Goal: Task Accomplishment & Management: Manage account settings

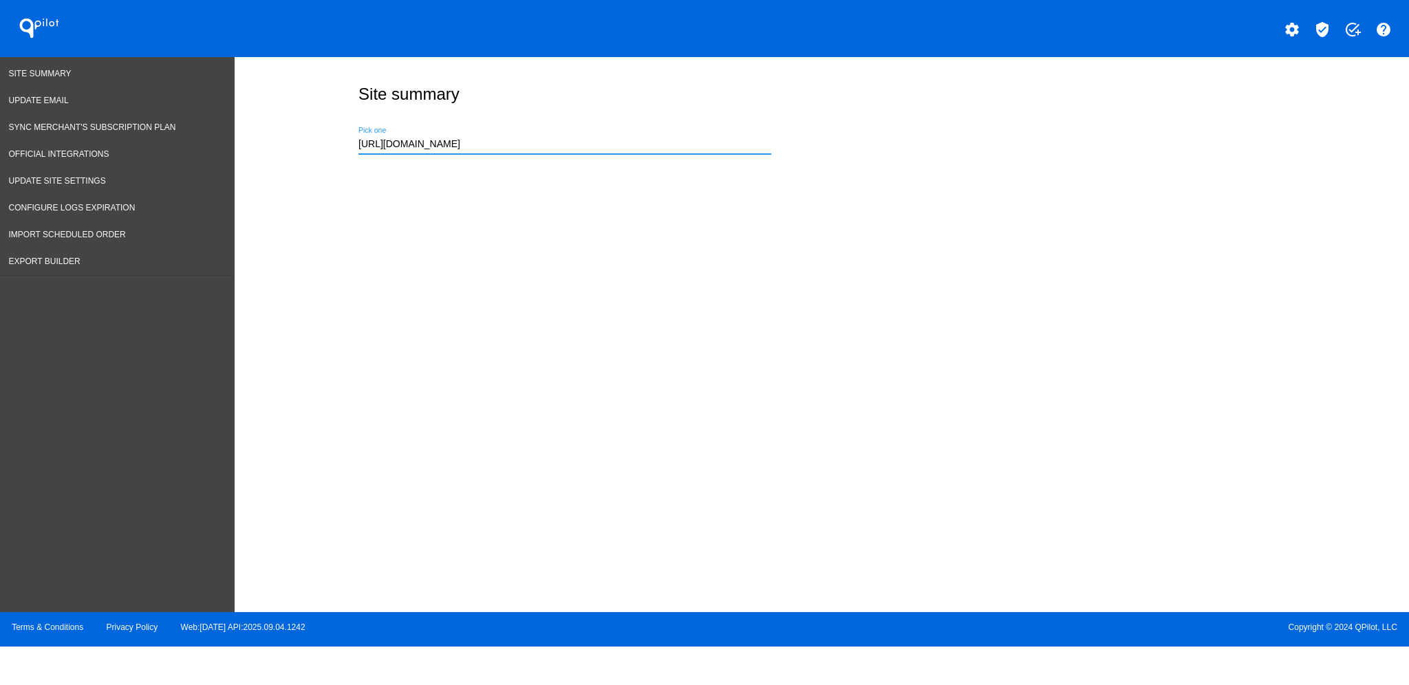
drag, startPoint x: 0, startPoint y: 0, endPoint x: 310, endPoint y: 111, distance: 329.6
click at [266, 138] on div "Site summary [URL][DOMAIN_NAME] Pick one" at bounding box center [822, 331] width 1174 height 548
type input "s"
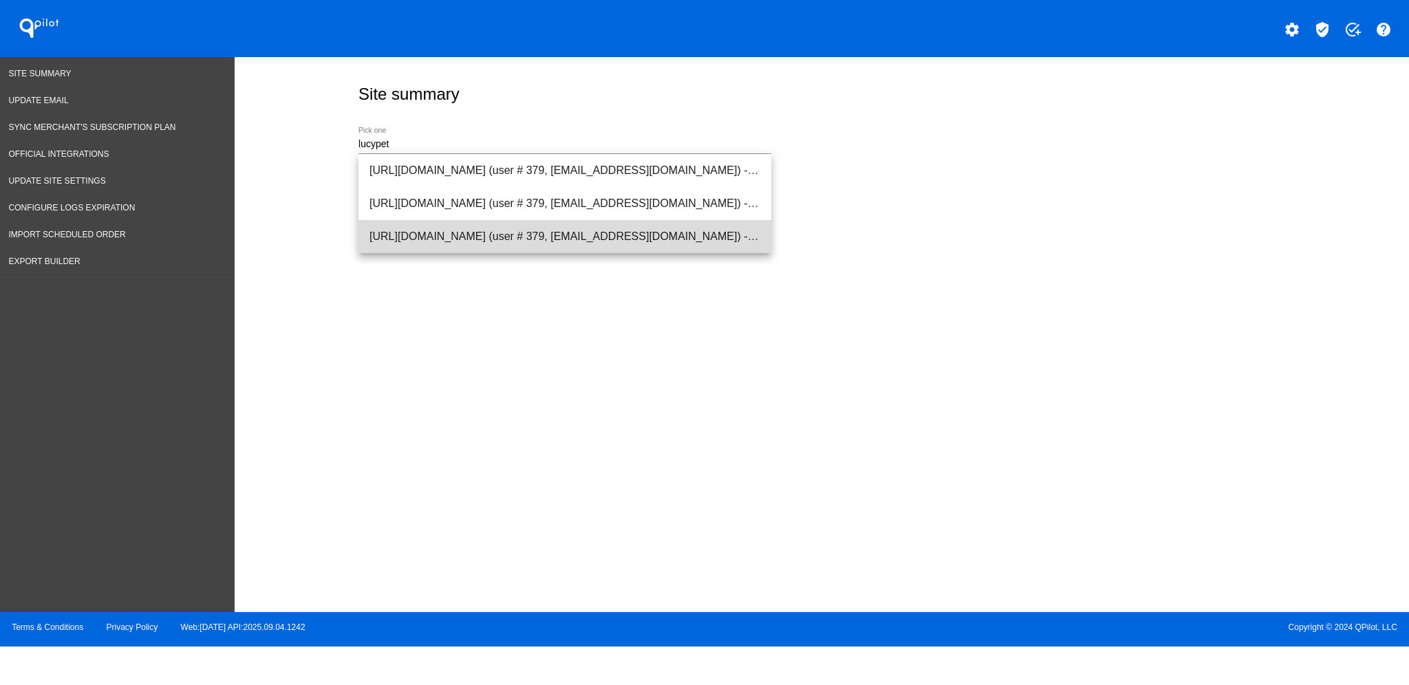
click at [534, 242] on span "[URL][DOMAIN_NAME] (user # 379, [EMAIL_ADDRESS][DOMAIN_NAME]) - Production" at bounding box center [564, 236] width 391 height 33
type input "[URL][DOMAIN_NAME] (user # 379, [EMAIL_ADDRESS][DOMAIN_NAME]) - Production"
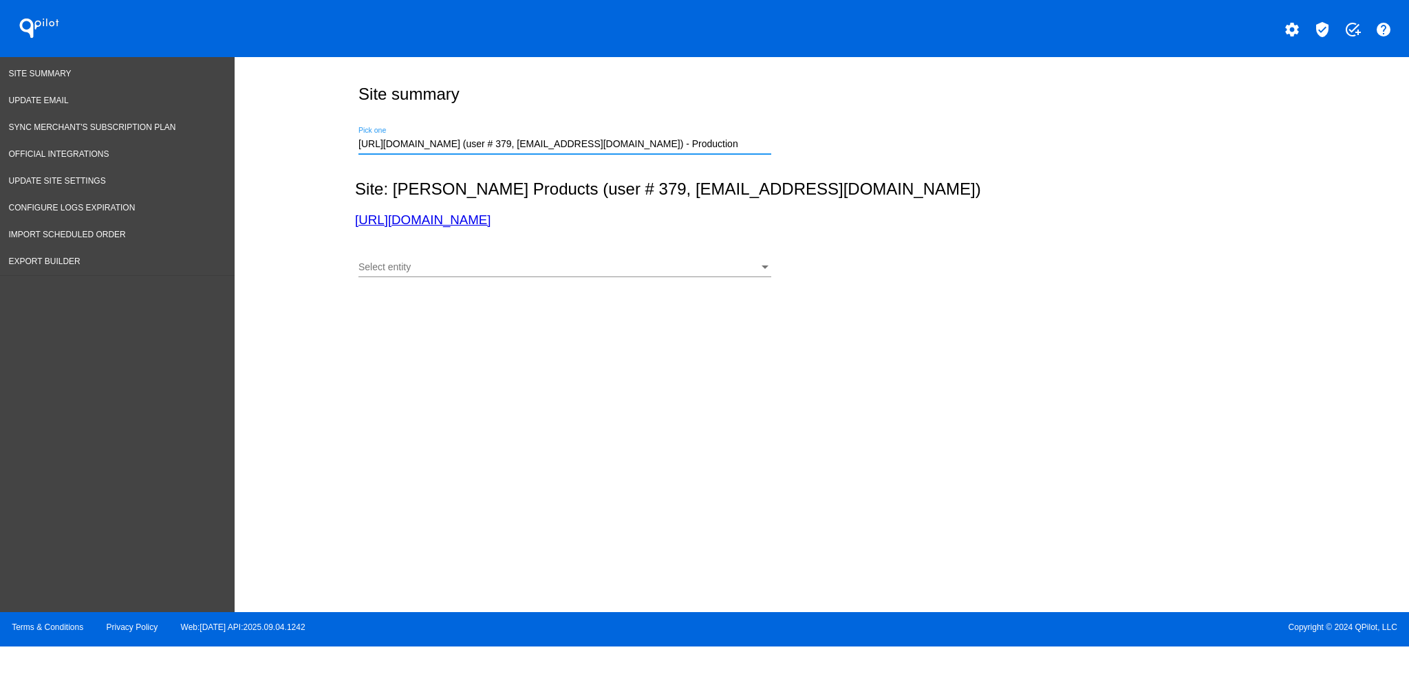
click at [541, 268] on div "Select entity" at bounding box center [558, 267] width 400 height 11
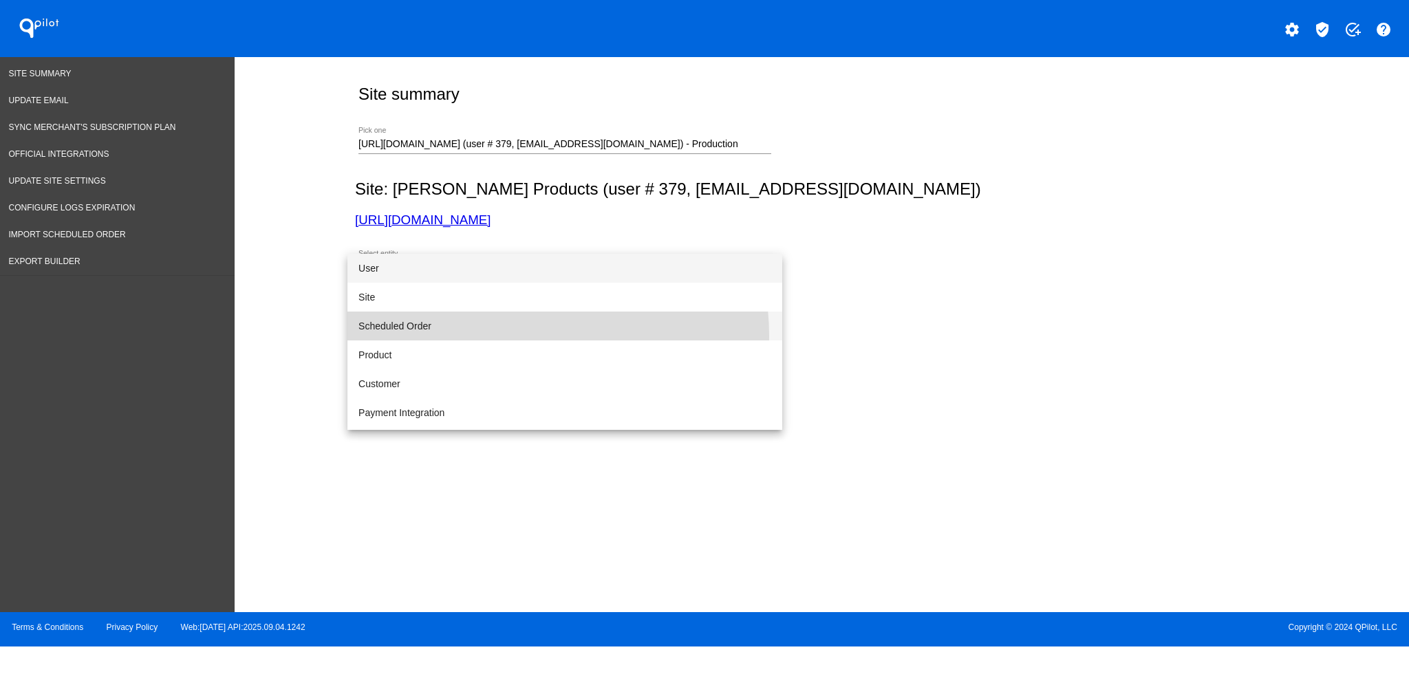
click at [519, 336] on span "Scheduled Order" at bounding box center [564, 326] width 413 height 29
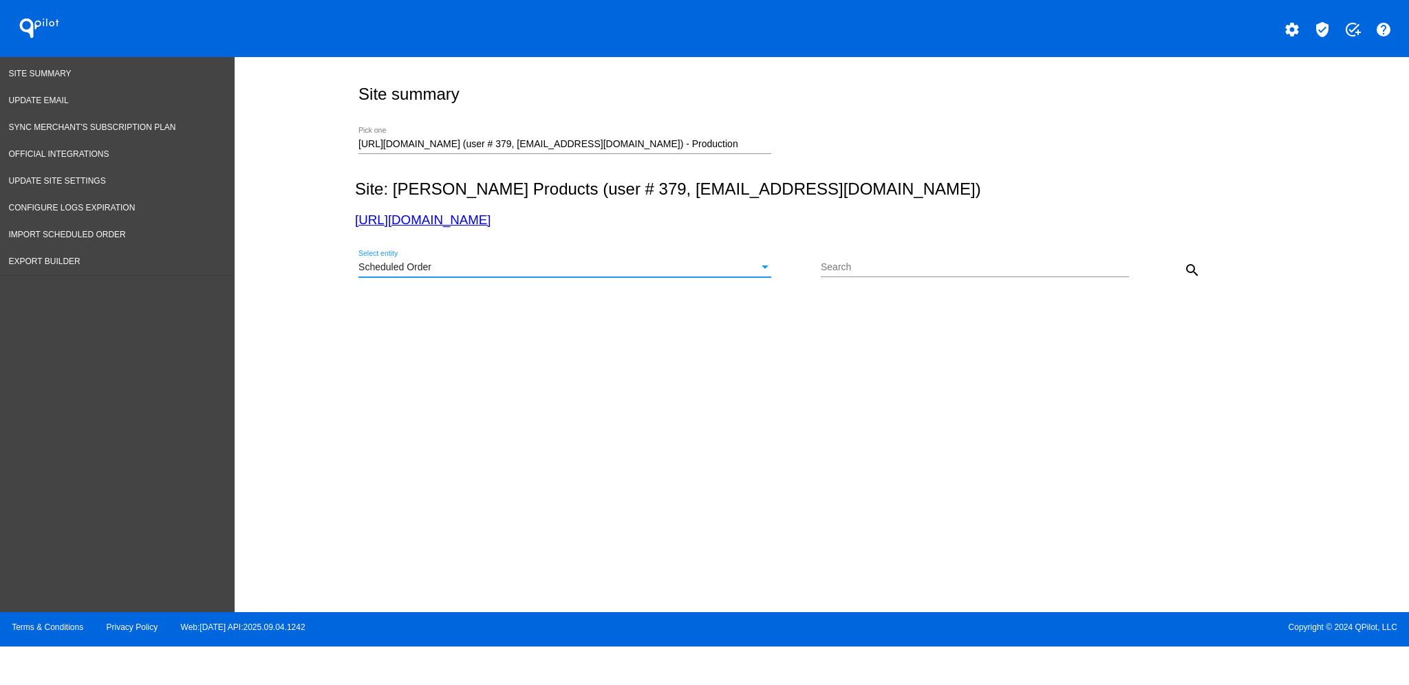
click at [863, 278] on div "Search" at bounding box center [975, 269] width 308 height 39
click at [872, 268] on input "Search" at bounding box center [975, 267] width 308 height 11
paste input "[EMAIL_ADDRESS][DOMAIN_NAME]"
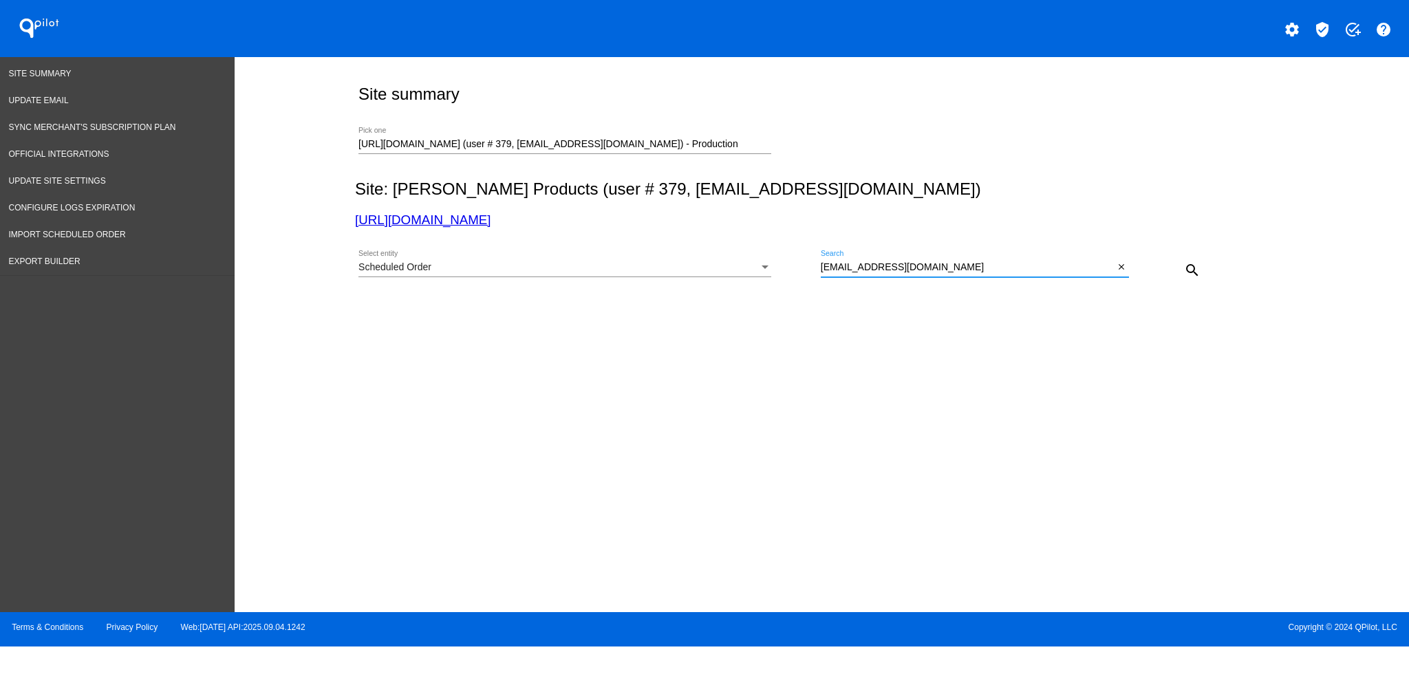
type input "[EMAIL_ADDRESS][DOMAIN_NAME]"
click at [1201, 268] on button "search" at bounding box center [1192, 270] width 28 height 28
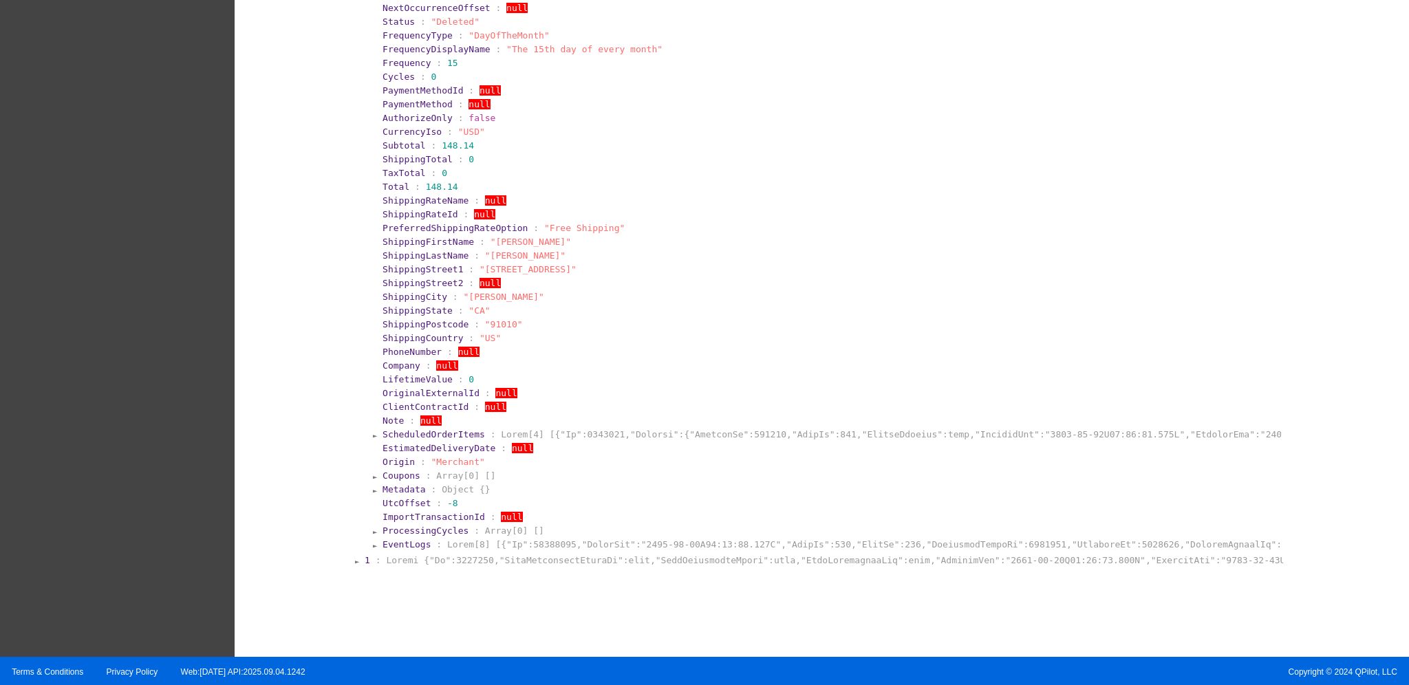
scroll to position [662, 0]
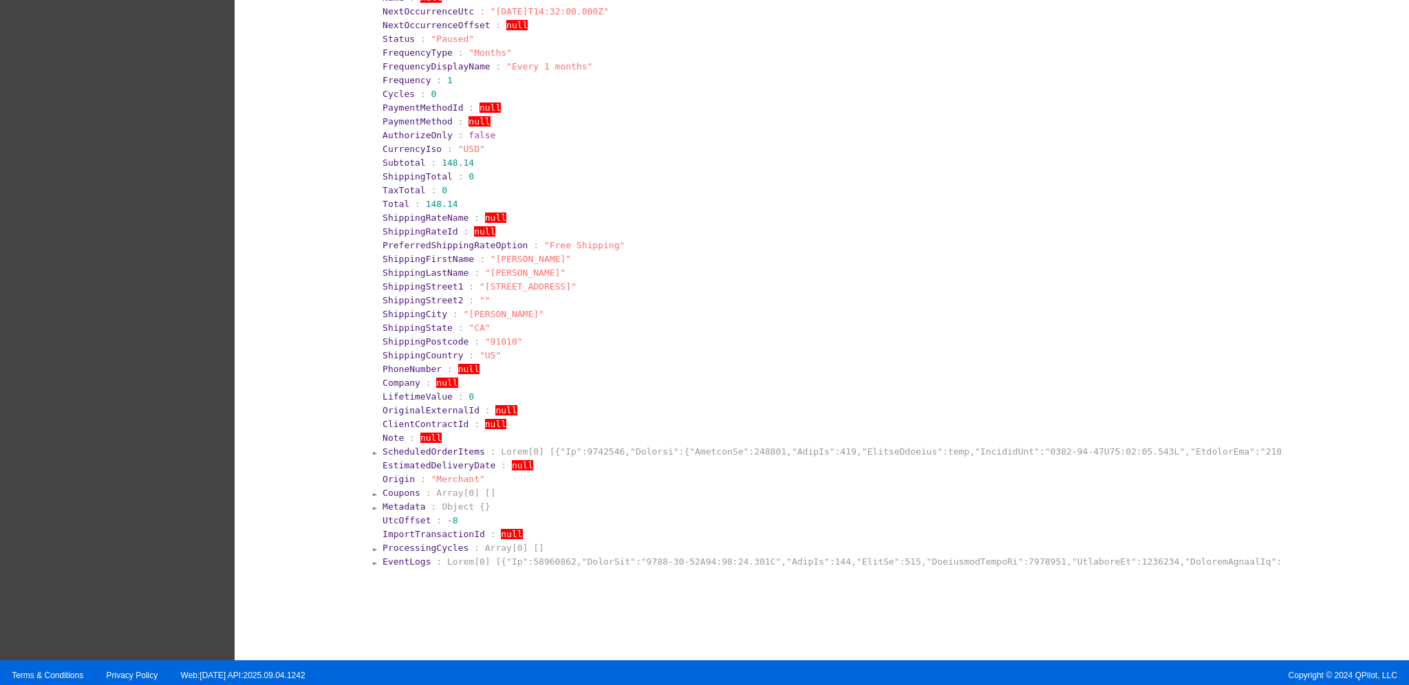
scroll to position [1568, 0]
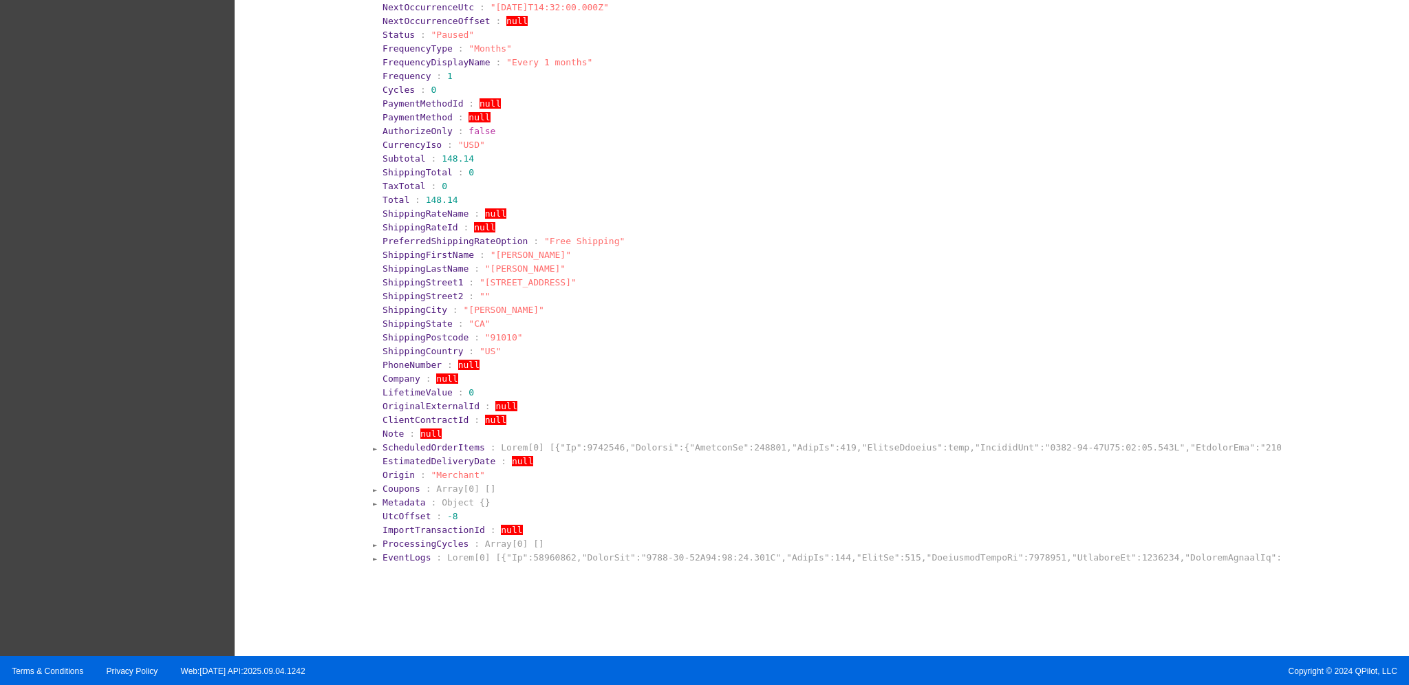
click at [406, 551] on section "EventLogs :" at bounding box center [830, 557] width 899 height 13
click at [411, 552] on span "EventLogs" at bounding box center [406, 557] width 48 height 10
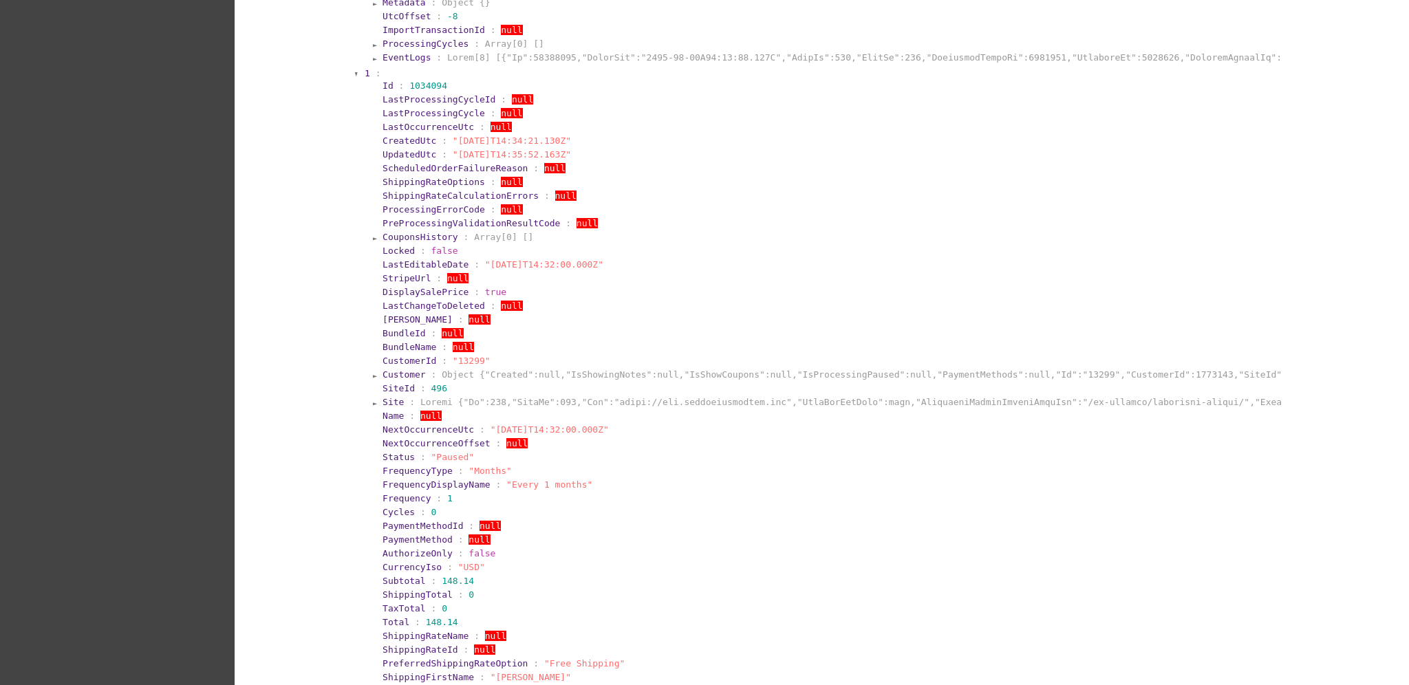
scroll to position [1046, 0]
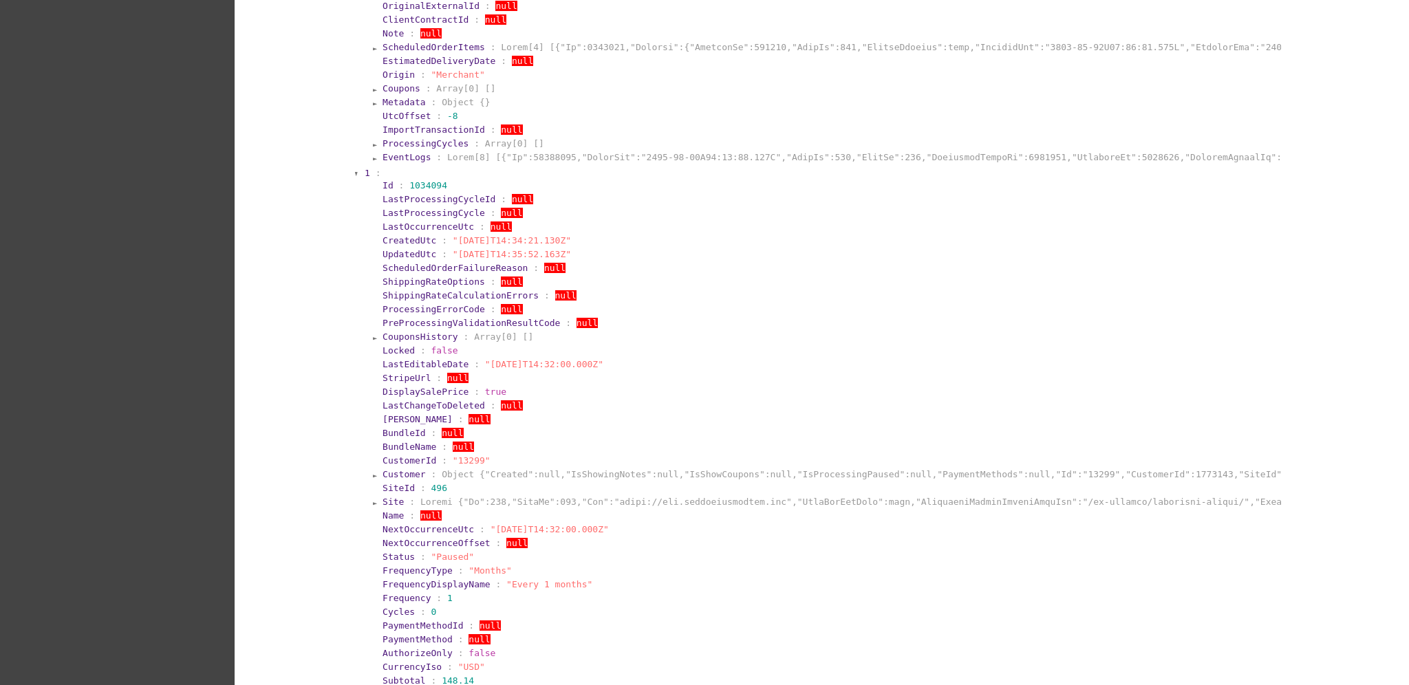
click at [407, 462] on span "CustomerId" at bounding box center [409, 460] width 54 height 10
click at [399, 473] on span "Customer" at bounding box center [403, 474] width 43 height 10
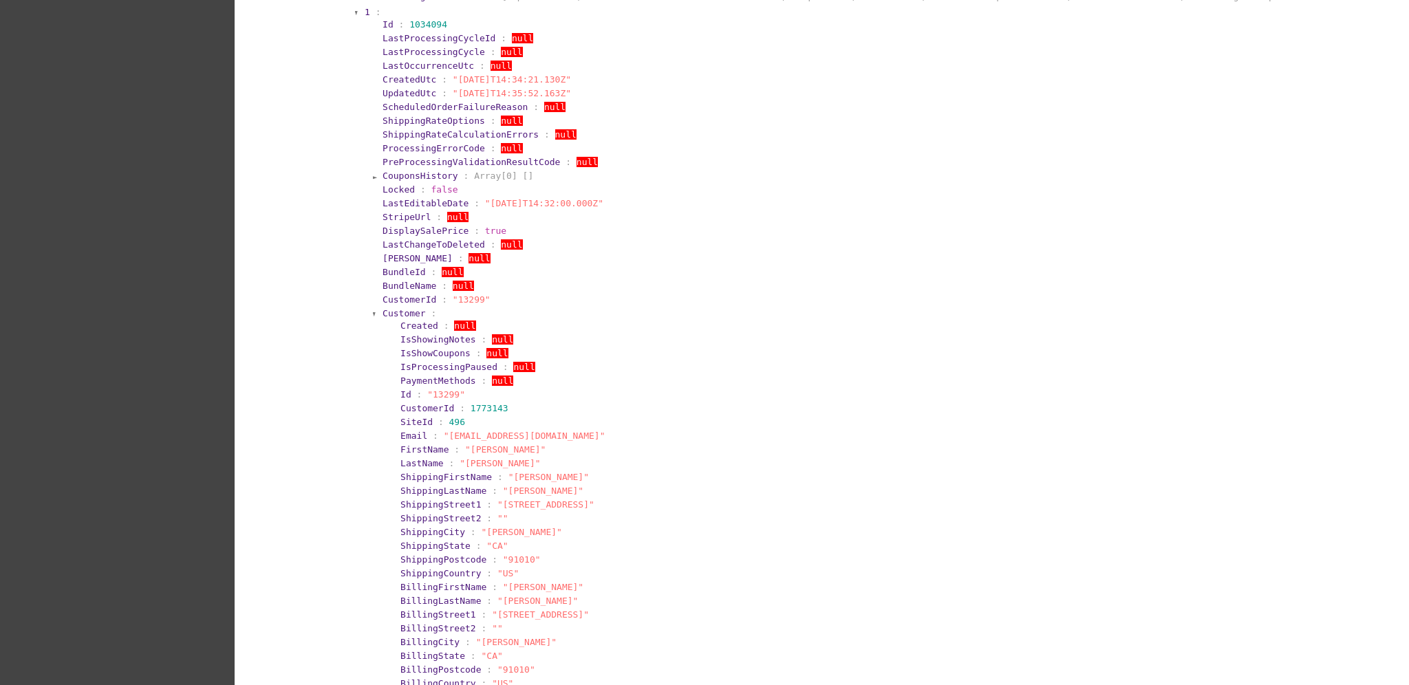
scroll to position [1229, 0]
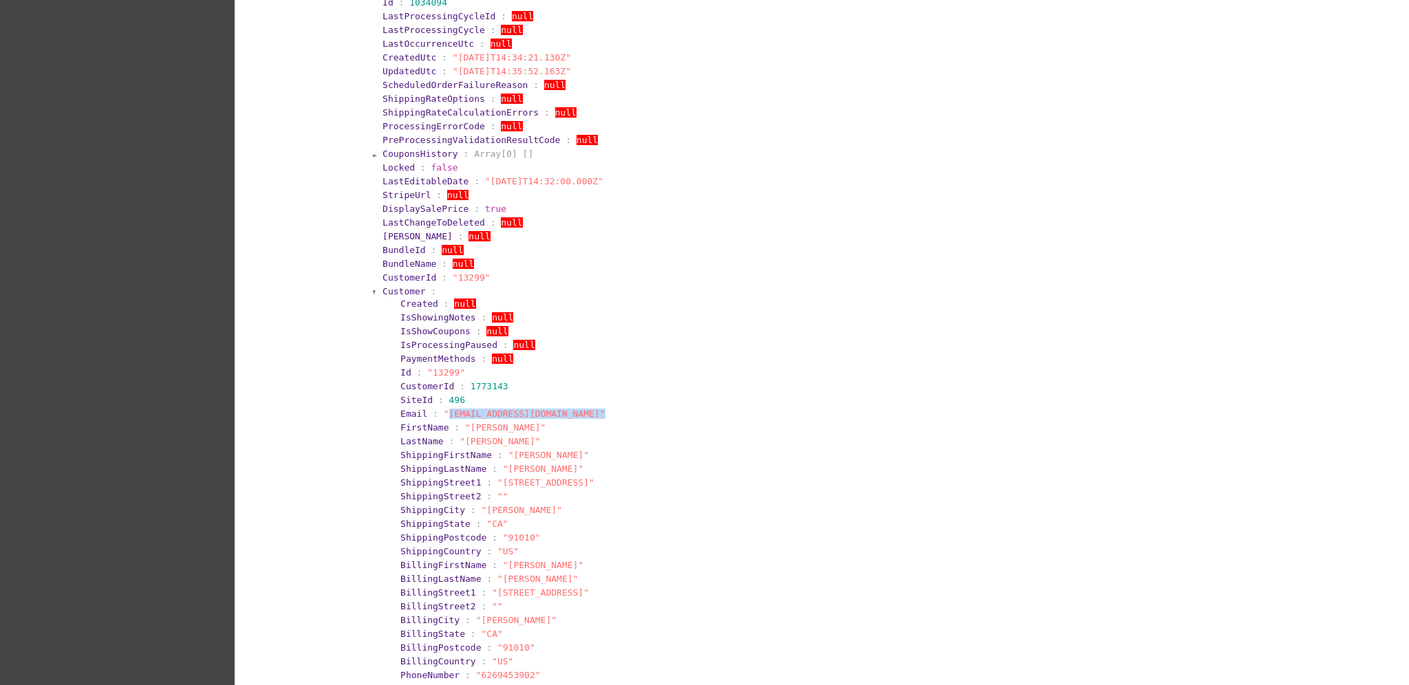
drag, startPoint x: 576, startPoint y: 413, endPoint x: 435, endPoint y: 410, distance: 141.1
click at [444, 410] on span ""[EMAIL_ADDRESS][DOMAIN_NAME]"" at bounding box center [525, 414] width 162 height 10
copy span "[EMAIL_ADDRESS][DOMAIN_NAME]""
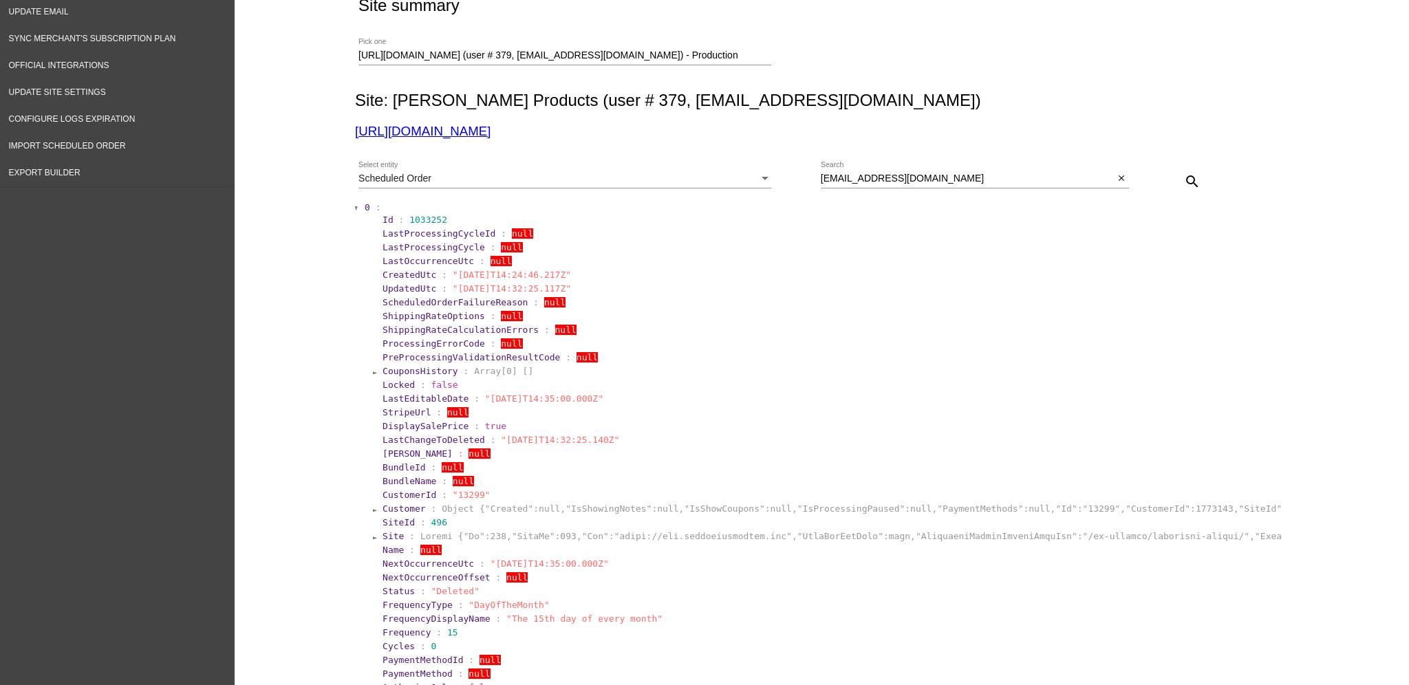
scroll to position [0, 0]
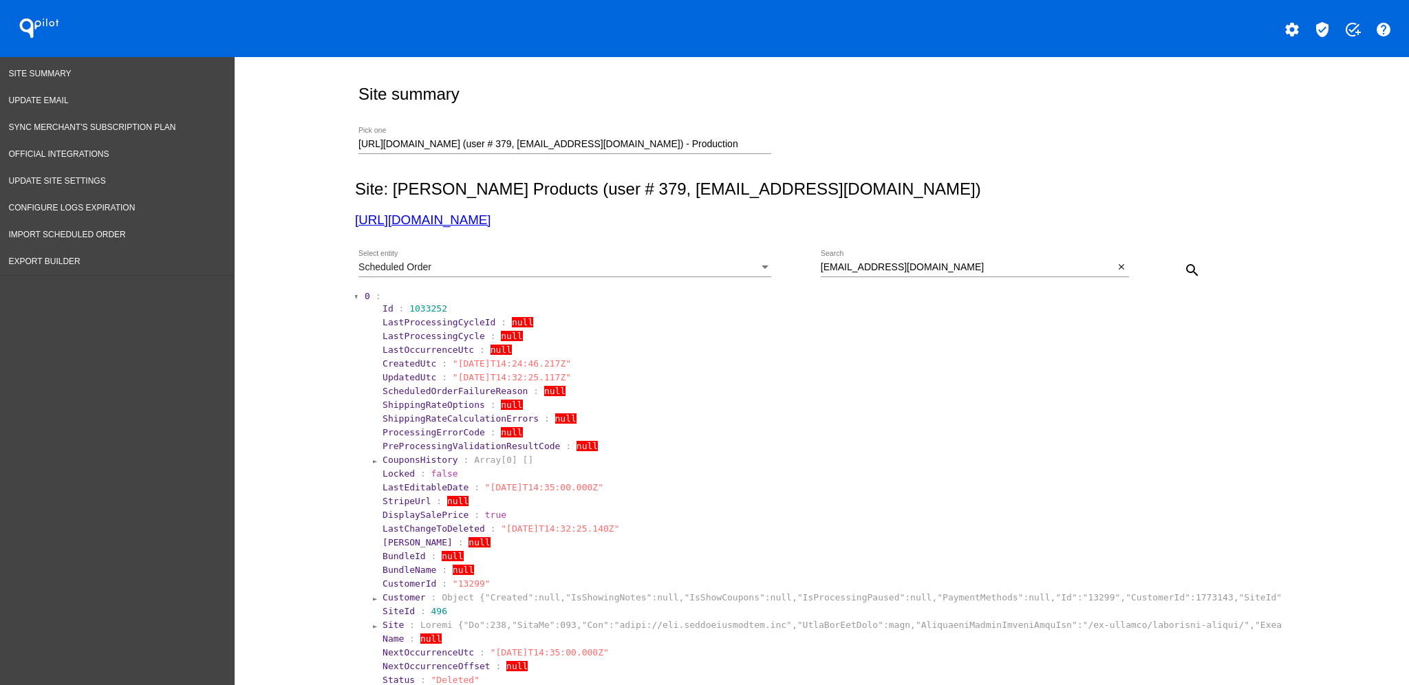
click at [676, 254] on div "Scheduled Order Select entity" at bounding box center [564, 263] width 413 height 27
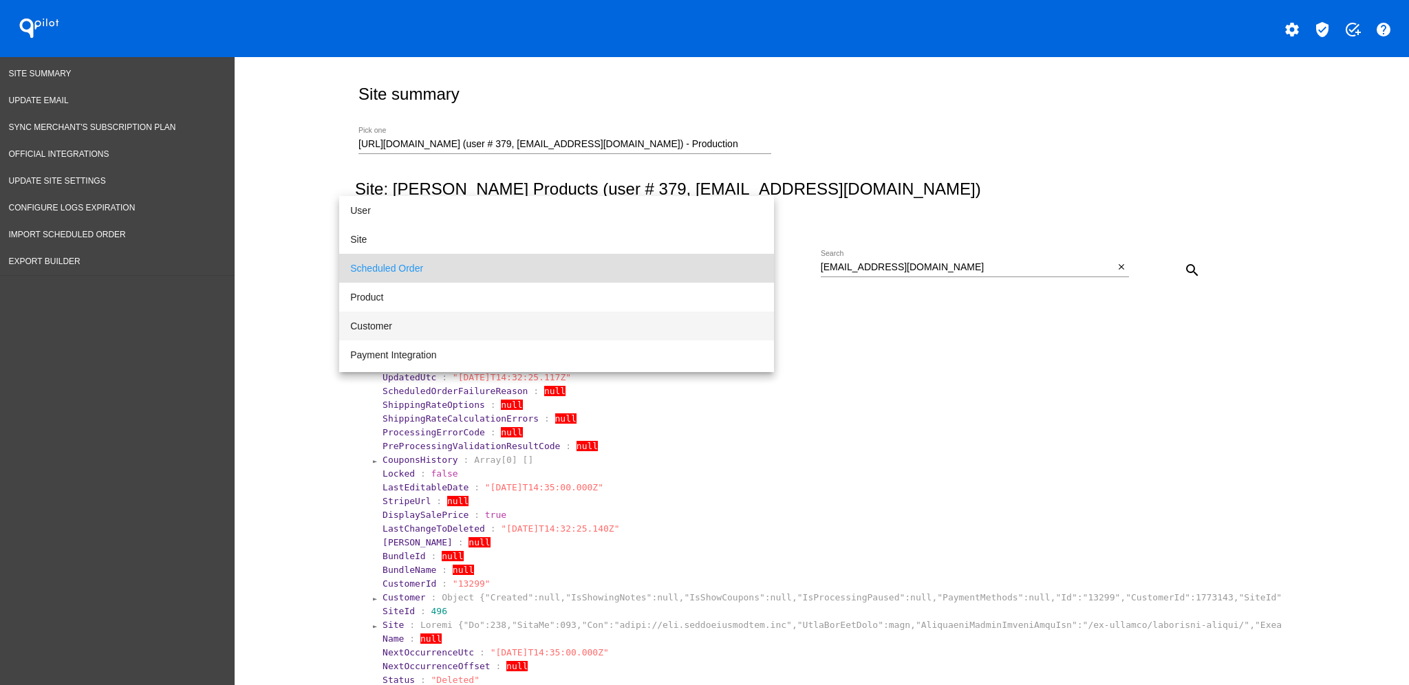
click at [635, 336] on span "Customer" at bounding box center [556, 326] width 413 height 29
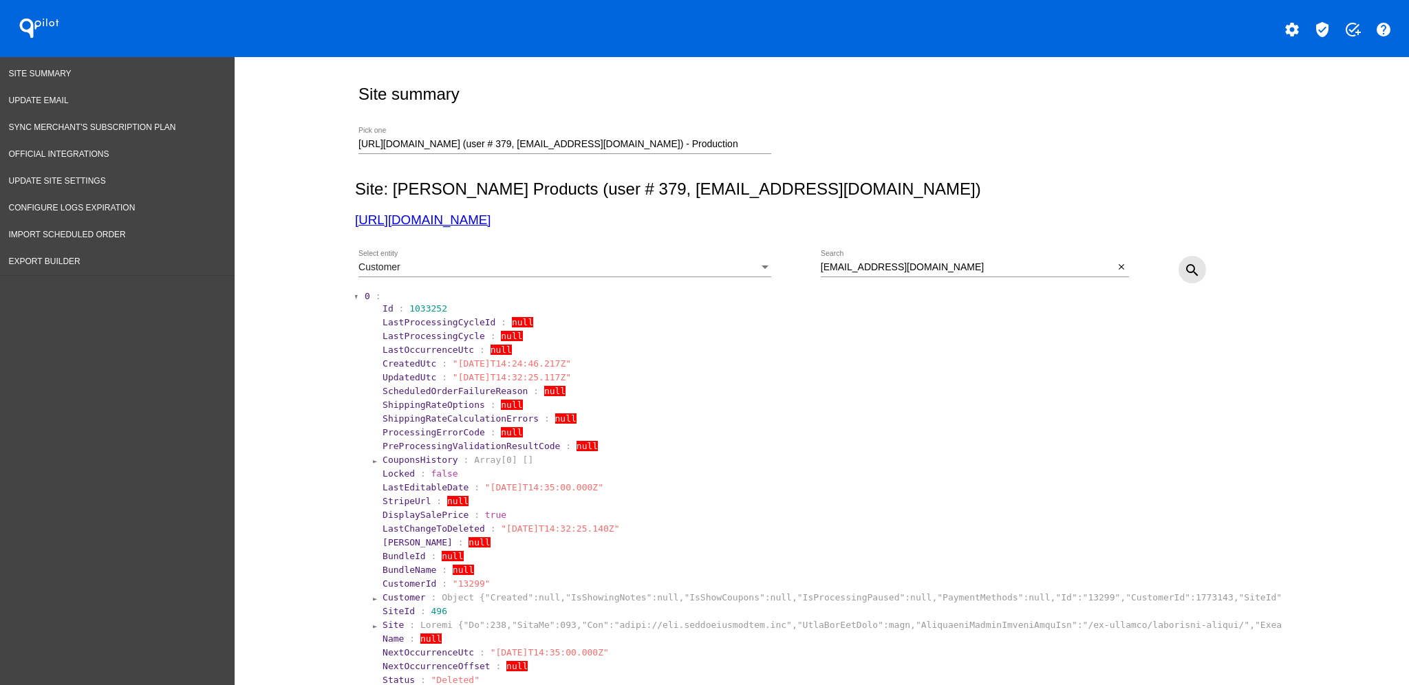
click at [1178, 263] on button "search" at bounding box center [1192, 270] width 28 height 28
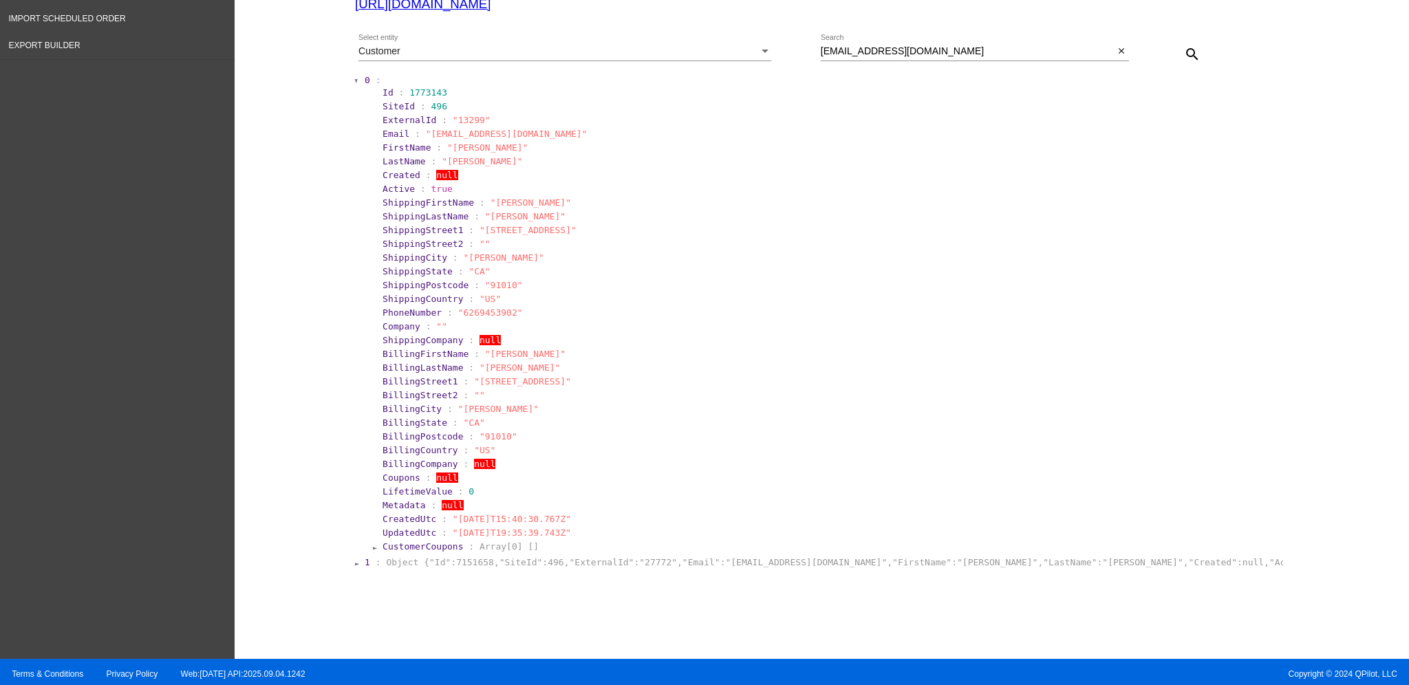
scroll to position [224, 0]
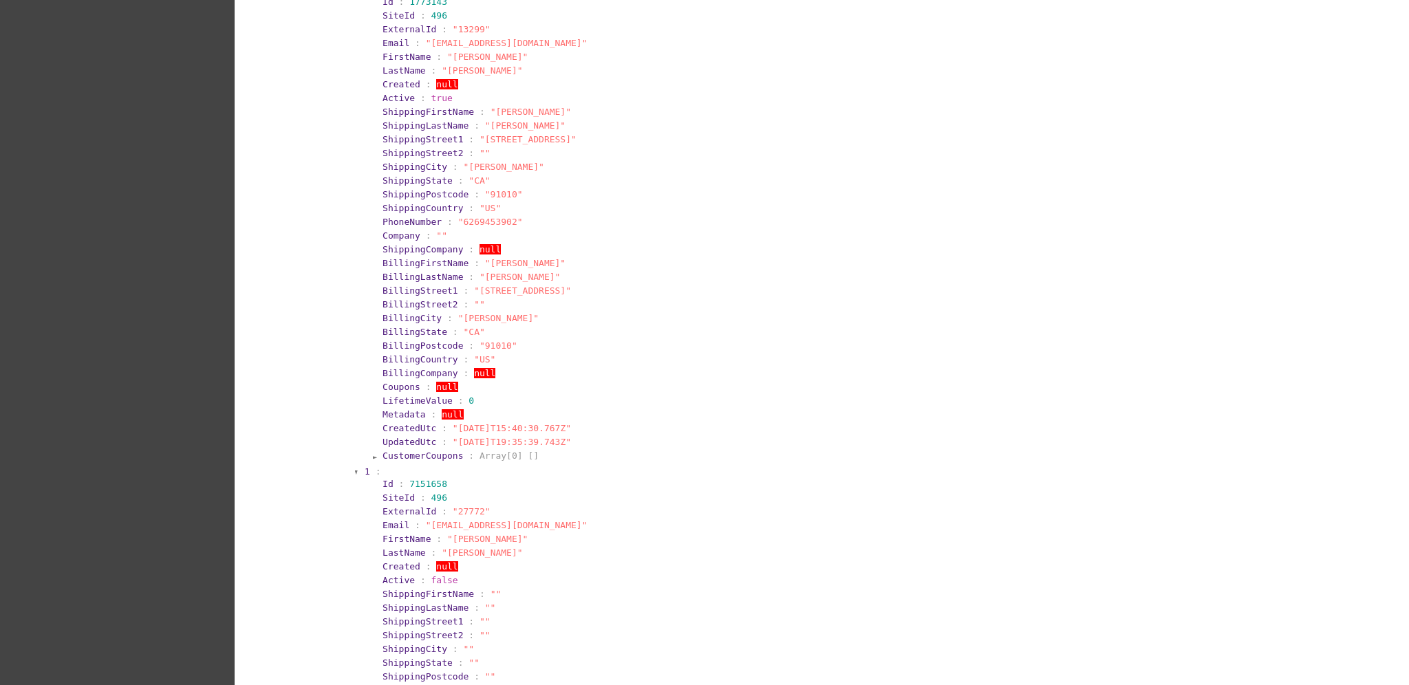
scroll to position [407, 0]
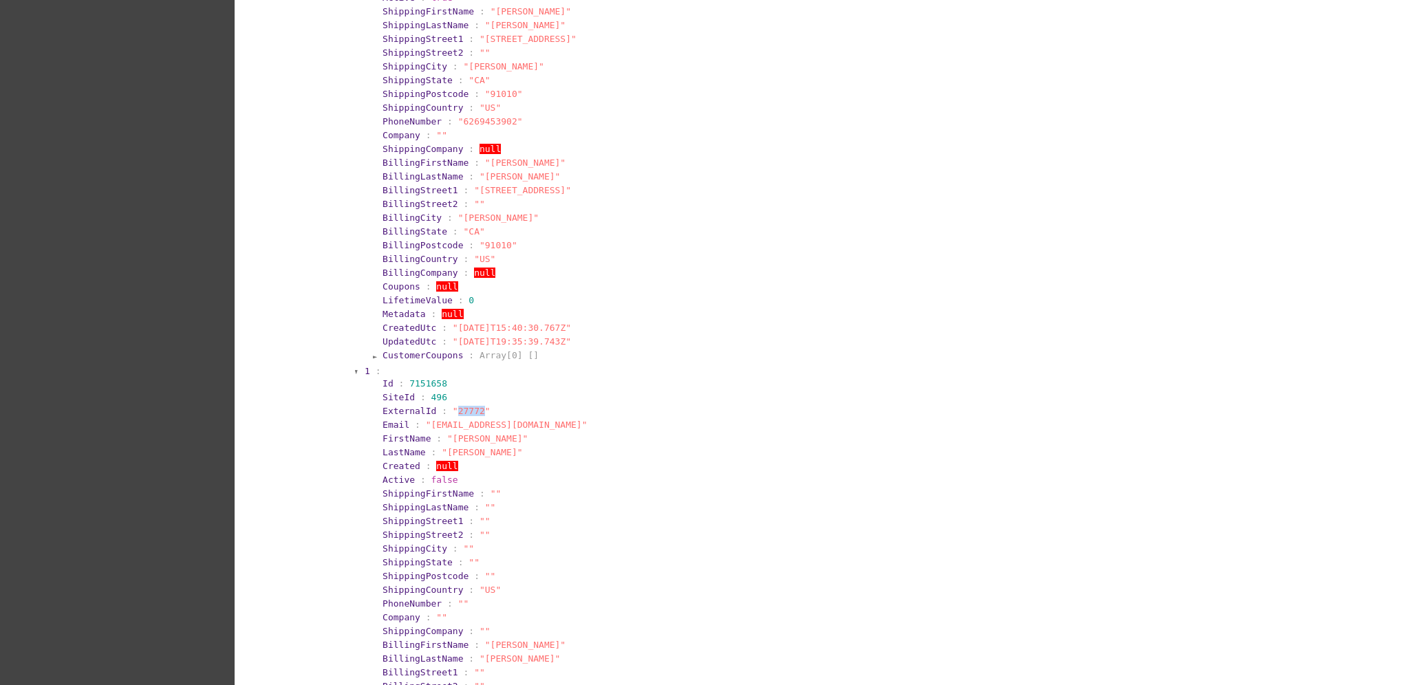
drag, startPoint x: 443, startPoint y: 407, endPoint x: 466, endPoint y: 413, distance: 24.2
click at [466, 413] on span ""27772"" at bounding box center [472, 411] width 38 height 10
copy span "27772"
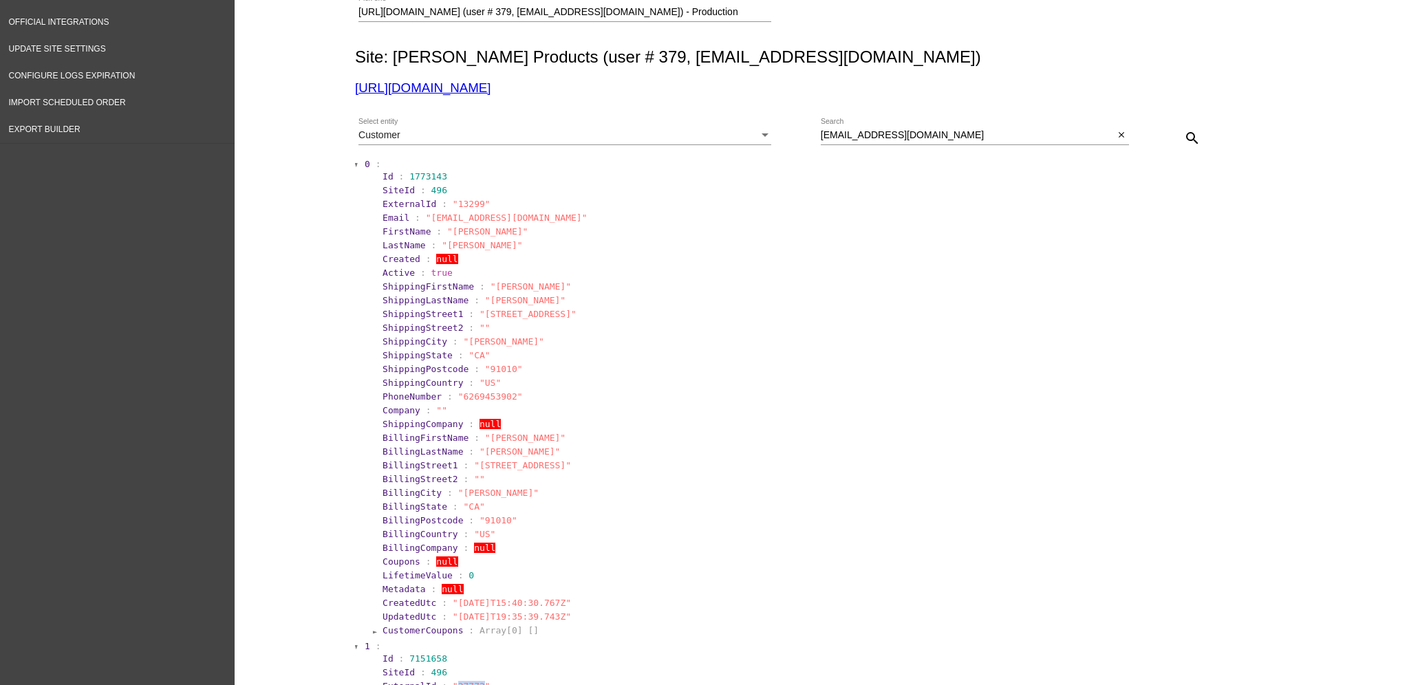
scroll to position [0, 0]
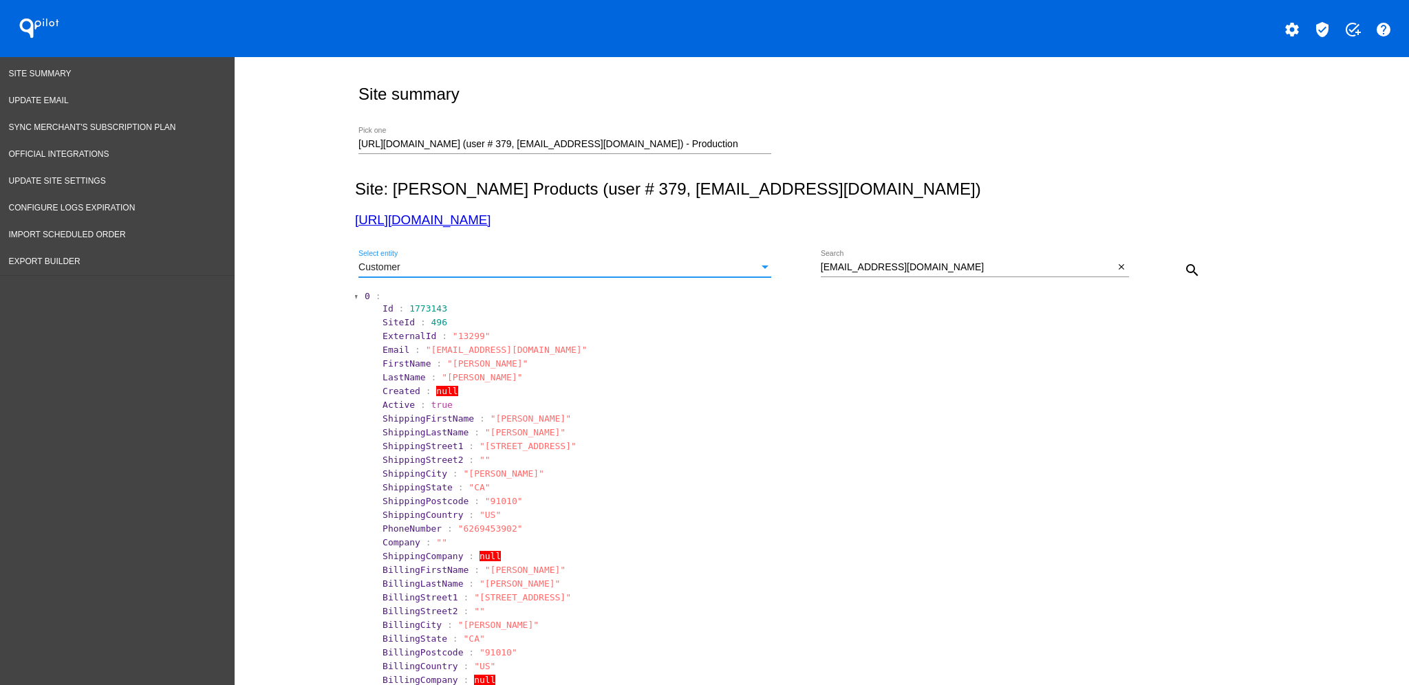
click at [730, 267] on div "Customer" at bounding box center [558, 267] width 400 height 11
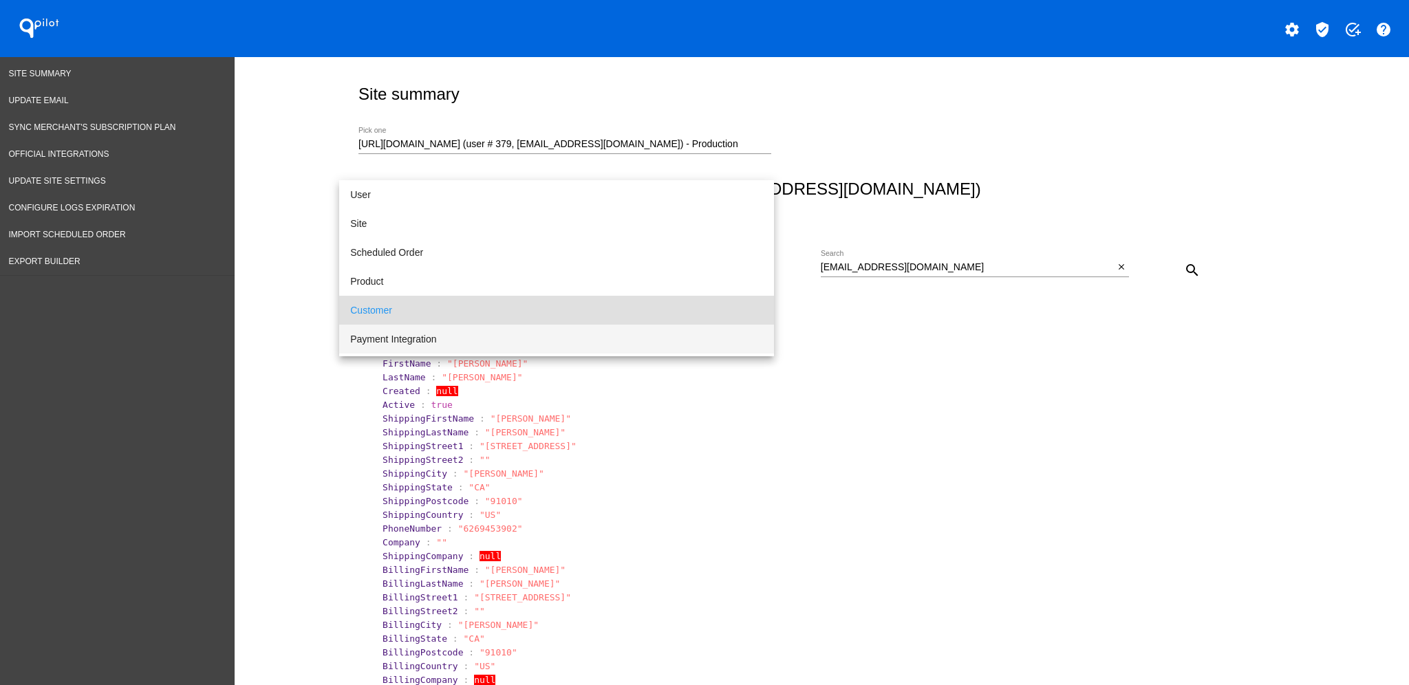
scroll to position [41, 0]
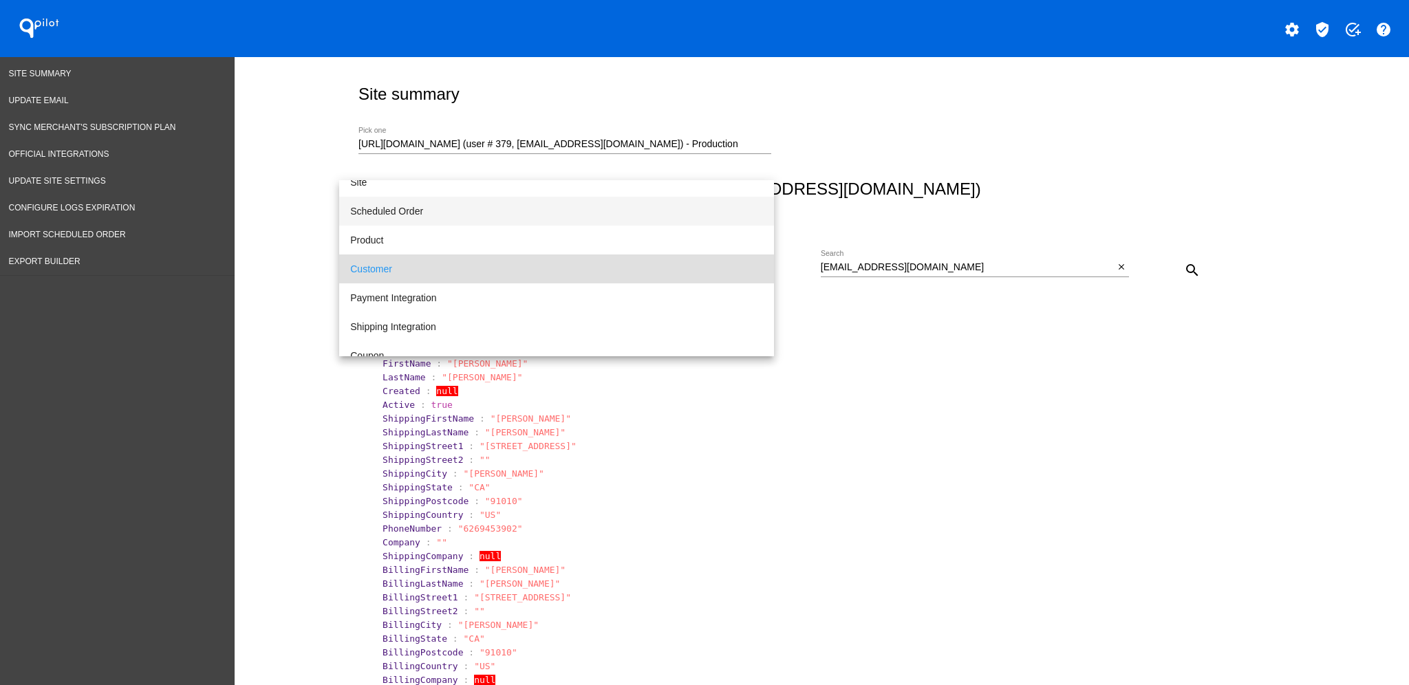
click at [645, 208] on span "Scheduled Order" at bounding box center [556, 211] width 413 height 29
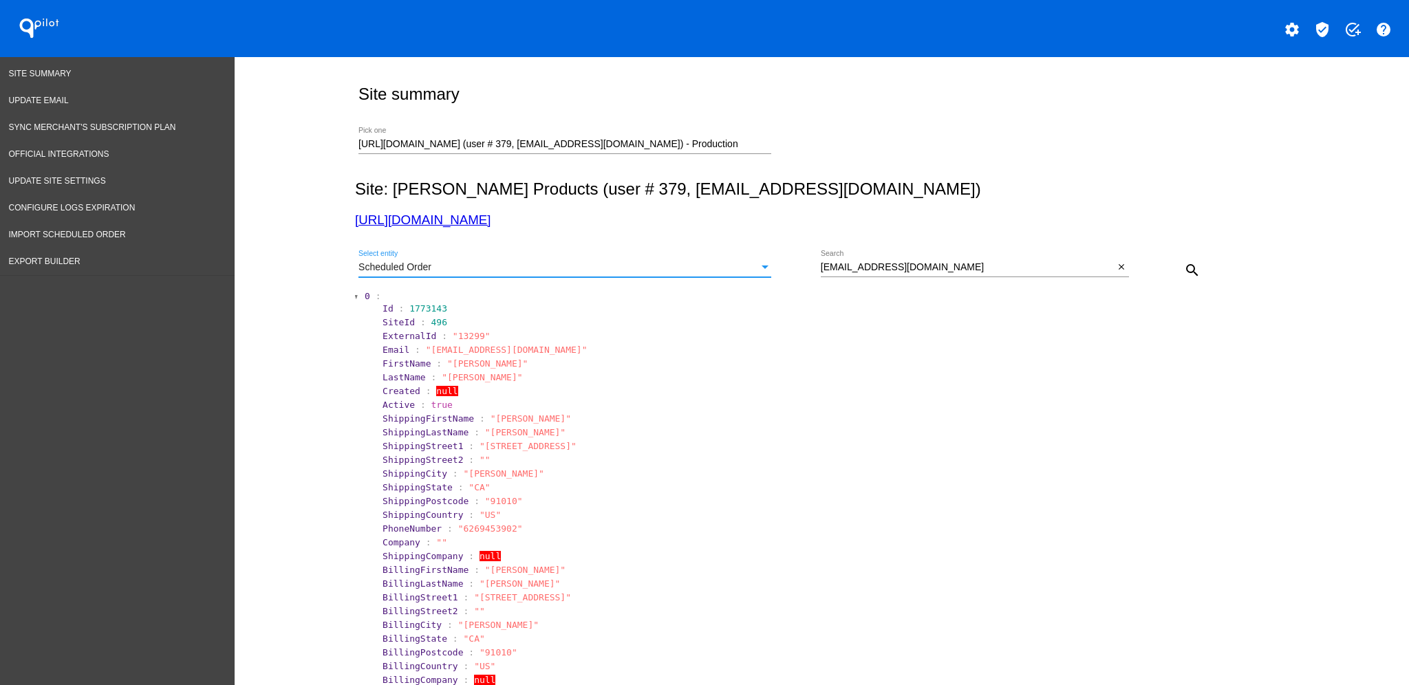
click at [1197, 274] on div "search" at bounding box center [1167, 270] width 77 height 28
click at [1185, 266] on mat-icon "search" at bounding box center [1192, 270] width 17 height 17
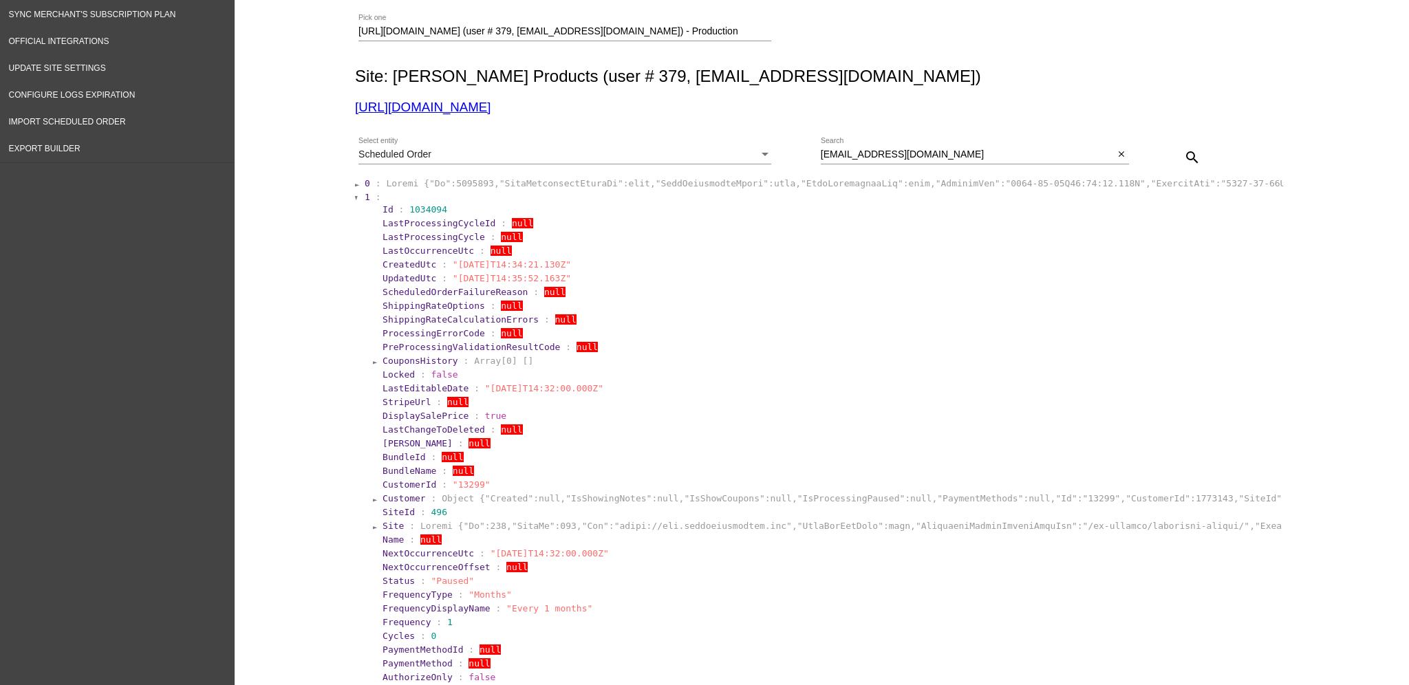
scroll to position [91, 0]
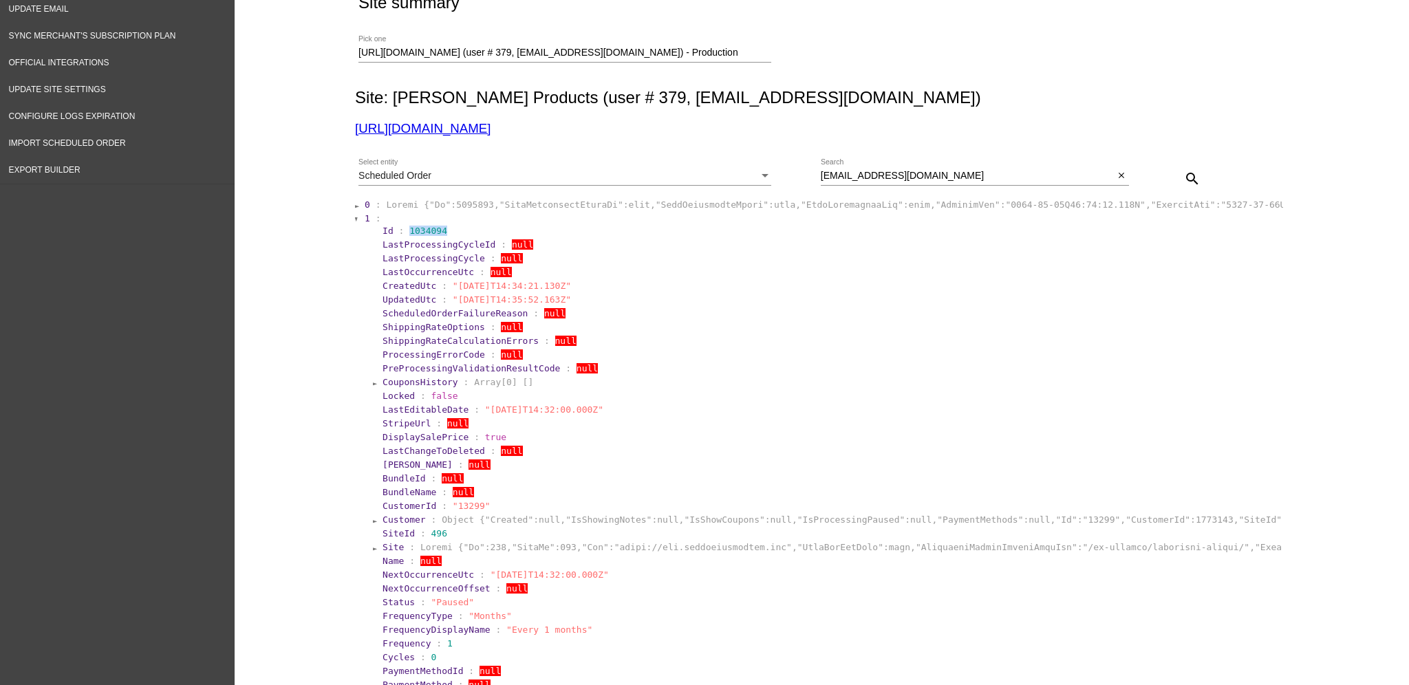
drag, startPoint x: 398, startPoint y: 231, endPoint x: 441, endPoint y: 232, distance: 43.4
click at [441, 232] on section "Id : 1034094" at bounding box center [830, 231] width 896 height 10
copy span "1034094"
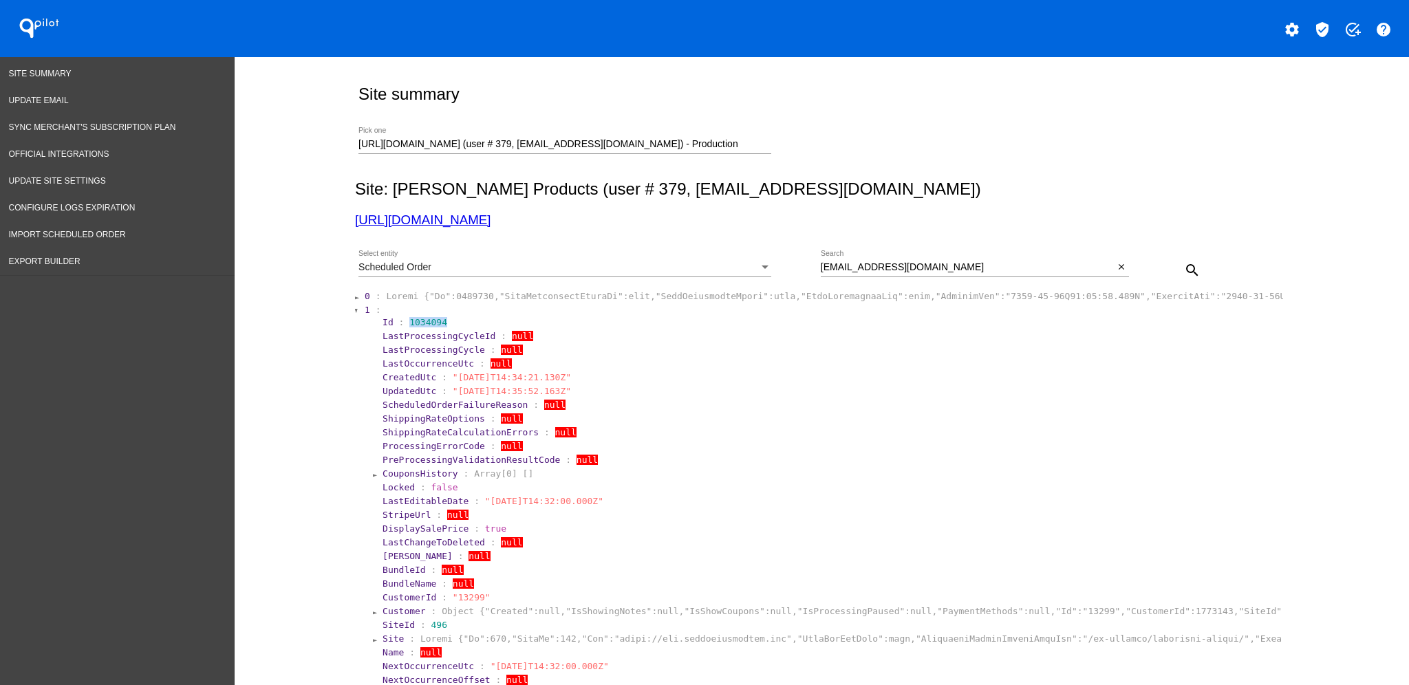
scroll to position [91, 0]
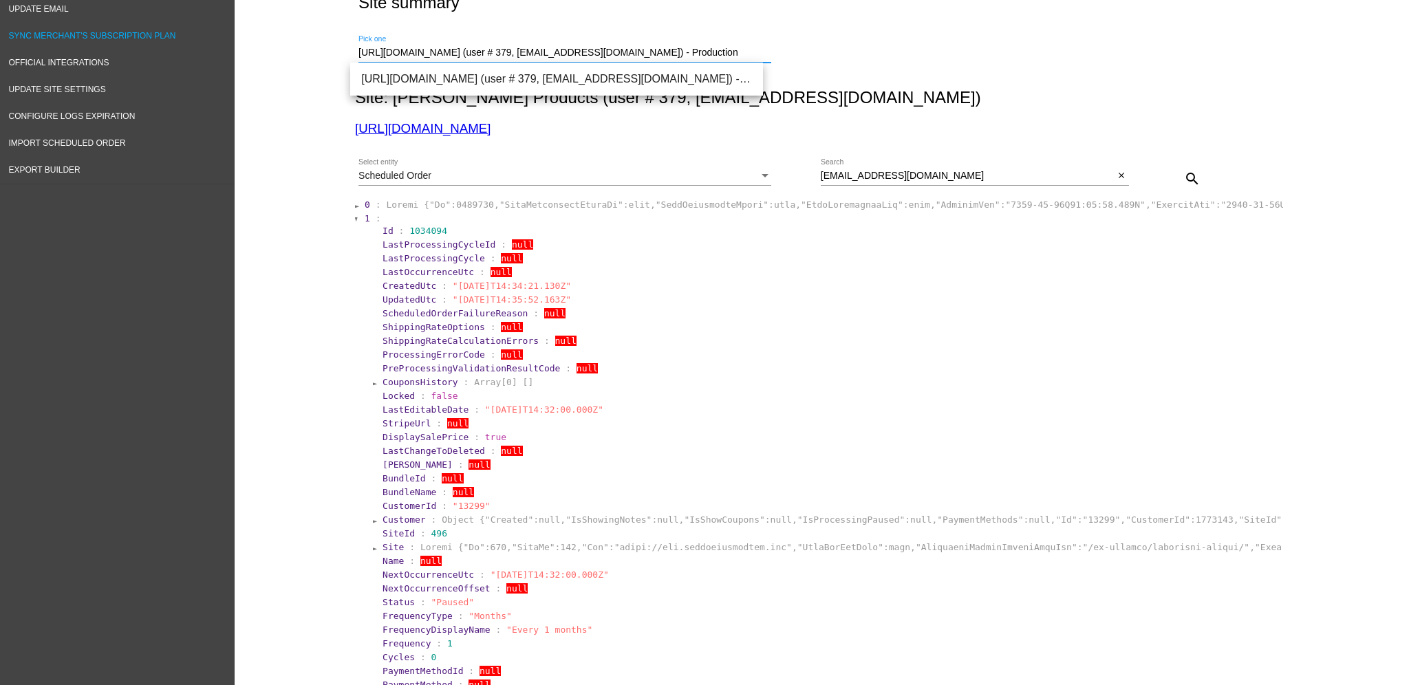
drag, startPoint x: 748, startPoint y: 51, endPoint x: 227, endPoint y: 23, distance: 522.2
click at [227, 23] on div "Site Summary Update Email Sync Merchant's Subscription Plan Official Integratio…" at bounding box center [704, 595] width 1409 height 1258
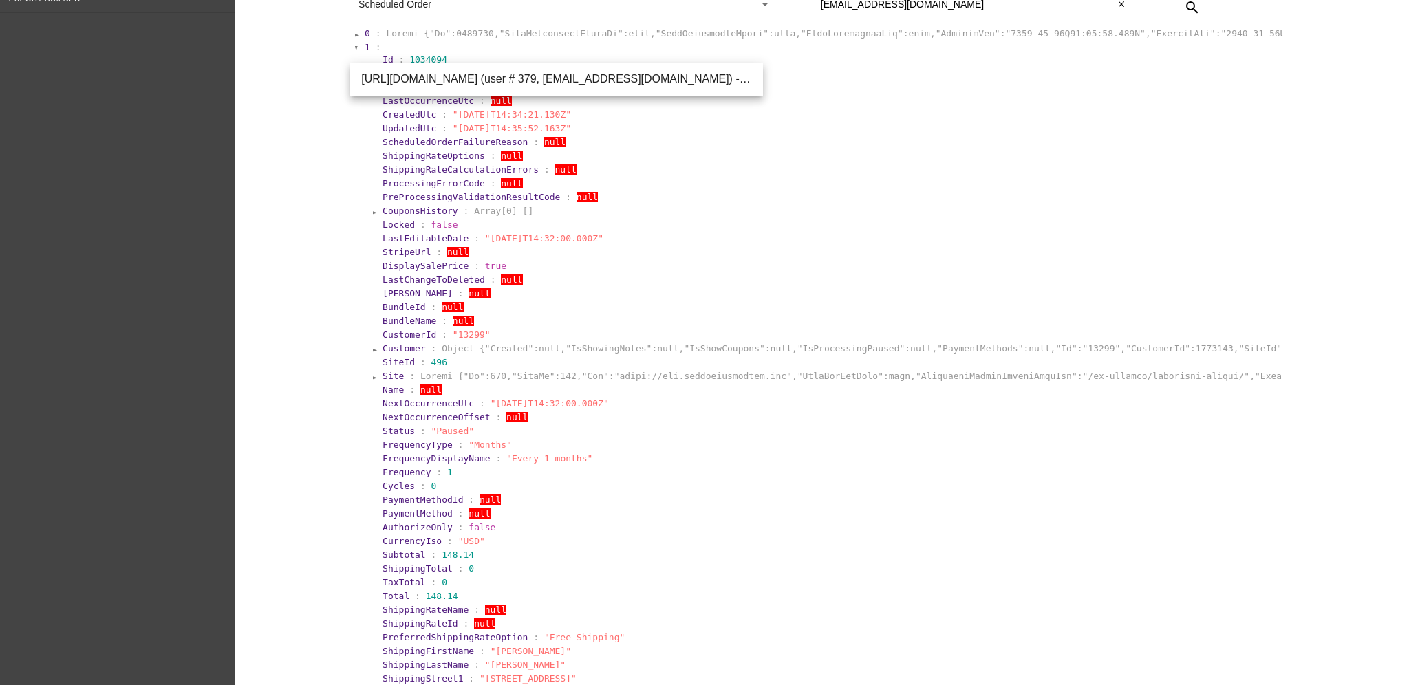
scroll to position [275, 0]
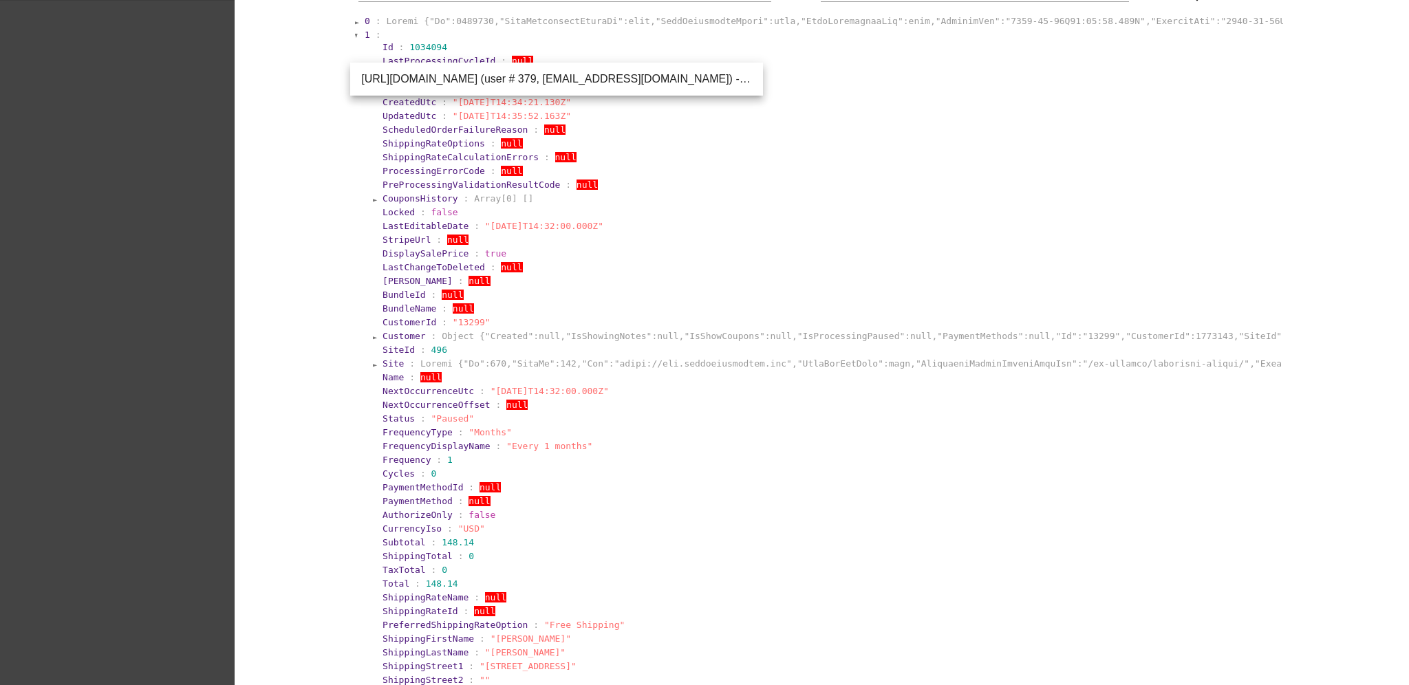
click at [387, 332] on span "Customer" at bounding box center [403, 336] width 43 height 10
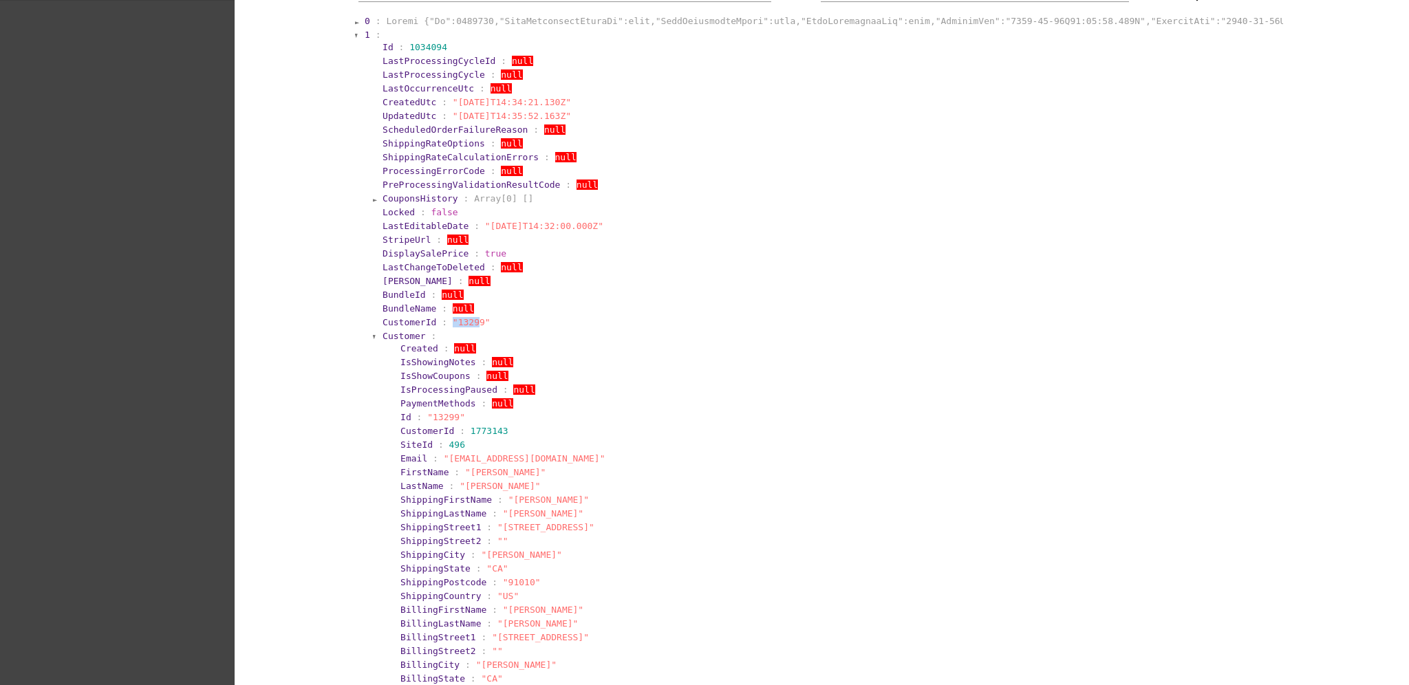
drag, startPoint x: 439, startPoint y: 320, endPoint x: 460, endPoint y: 323, distance: 21.6
click at [460, 323] on span ""13299"" at bounding box center [472, 322] width 38 height 10
click at [464, 323] on span ""13299"" at bounding box center [472, 322] width 38 height 10
drag, startPoint x: 466, startPoint y: 323, endPoint x: 443, endPoint y: 321, distance: 22.8
click at [453, 321] on span ""13299"" at bounding box center [472, 322] width 38 height 10
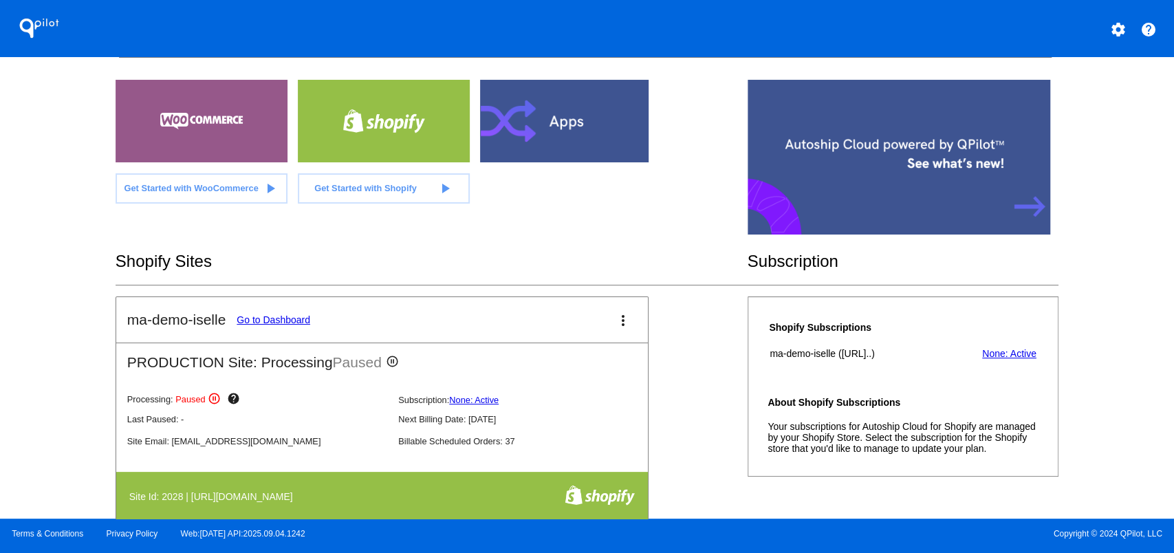
scroll to position [91, 0]
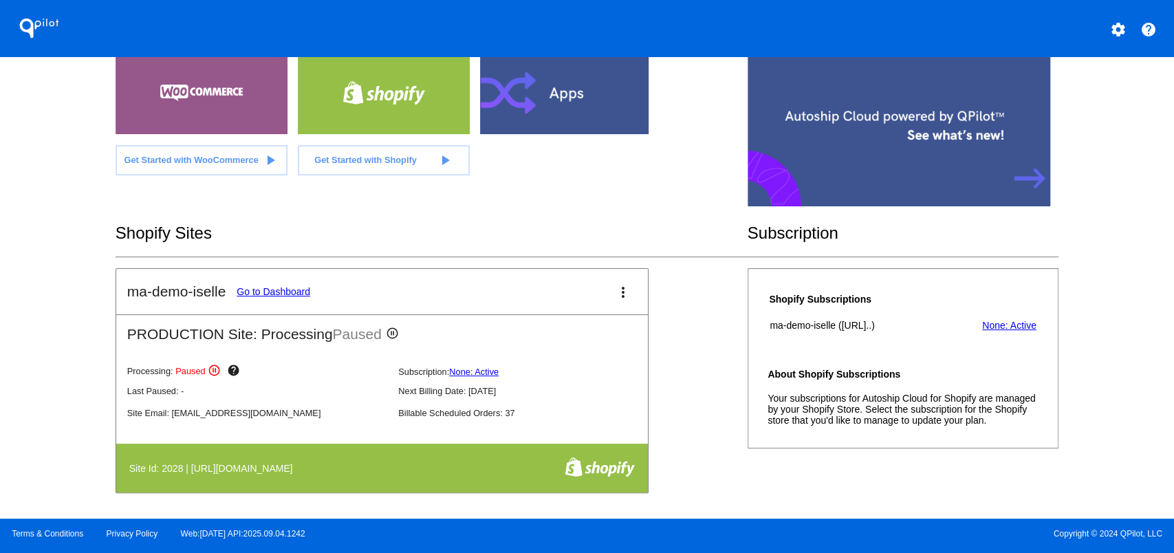
click at [266, 286] on link "Go to Dashboard" at bounding box center [274, 291] width 74 height 11
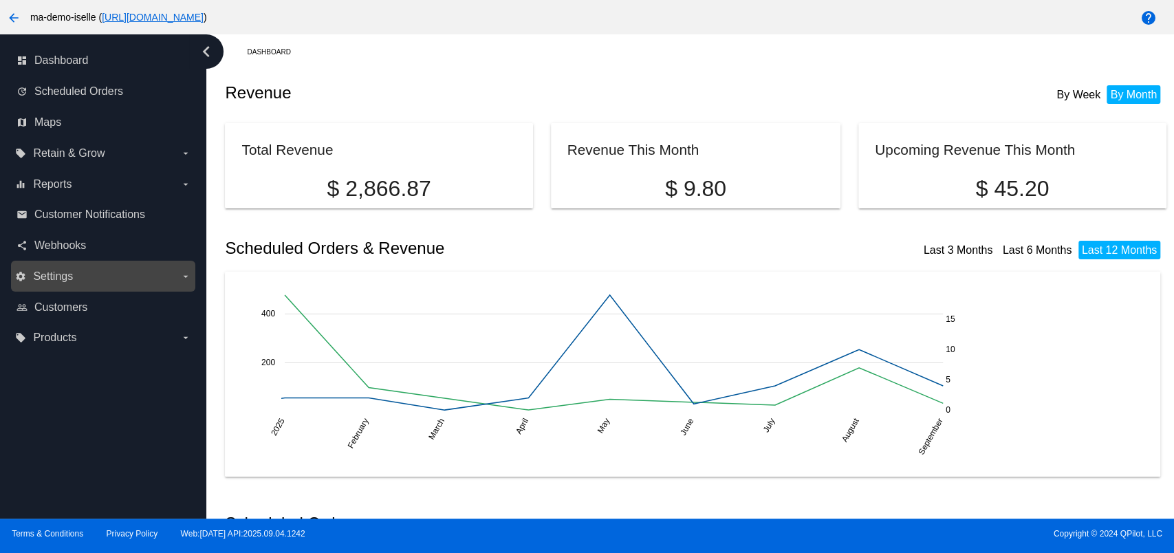
click at [188, 275] on icon "arrow_drop_down" at bounding box center [185, 276] width 11 height 11
click at [0, 0] on input "settings Settings arrow_drop_down" at bounding box center [0, 0] width 0 height 0
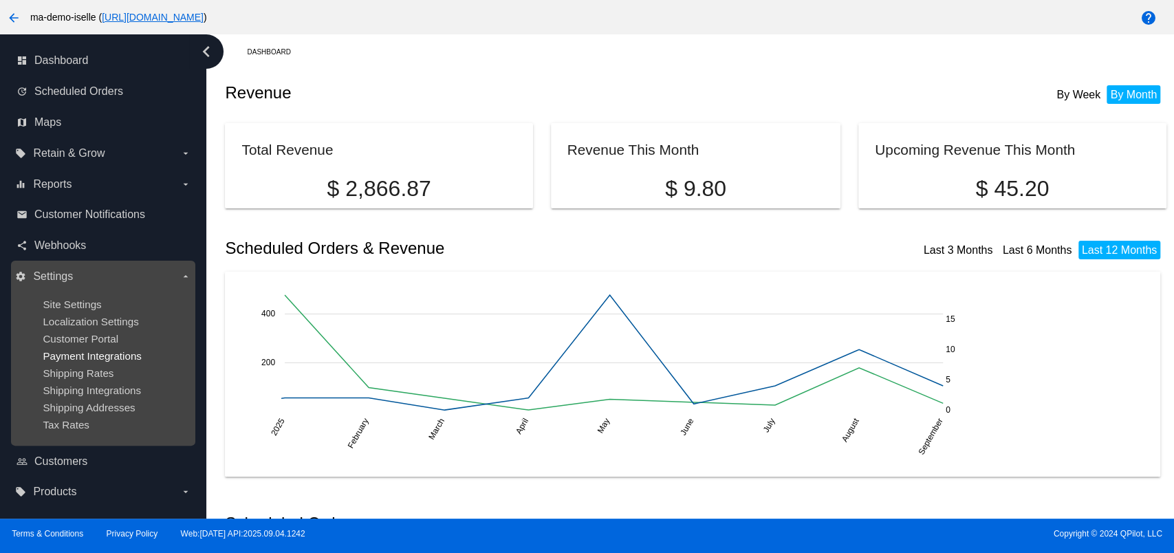
click at [111, 360] on span "Payment Integrations" at bounding box center [92, 356] width 99 height 12
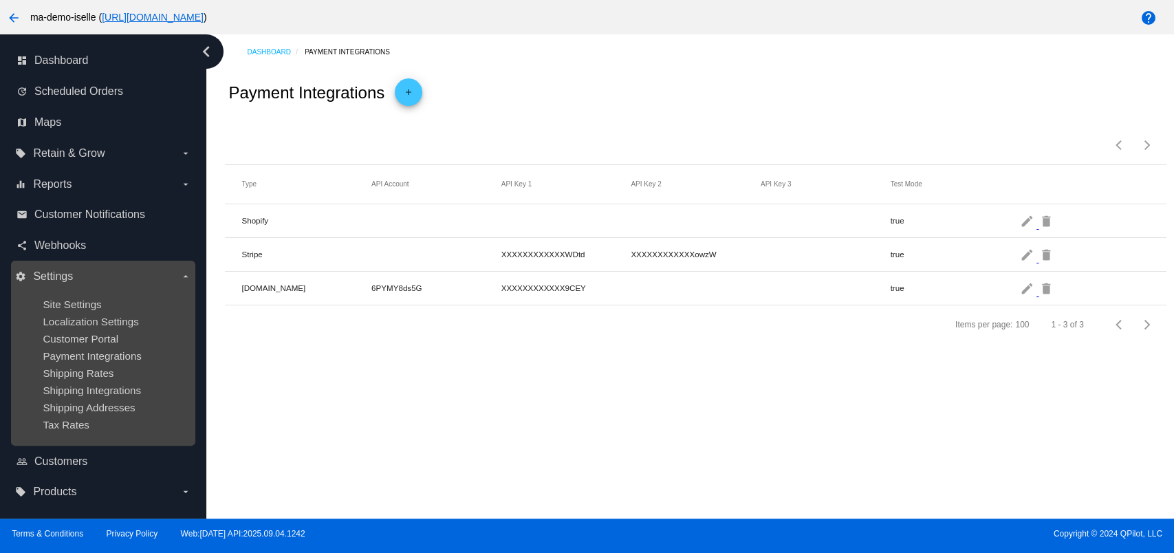
click at [155, 275] on label "settings Settings arrow_drop_down" at bounding box center [102, 277] width 175 height 22
click at [0, 0] on input "settings Settings arrow_drop_down" at bounding box center [0, 0] width 0 height 0
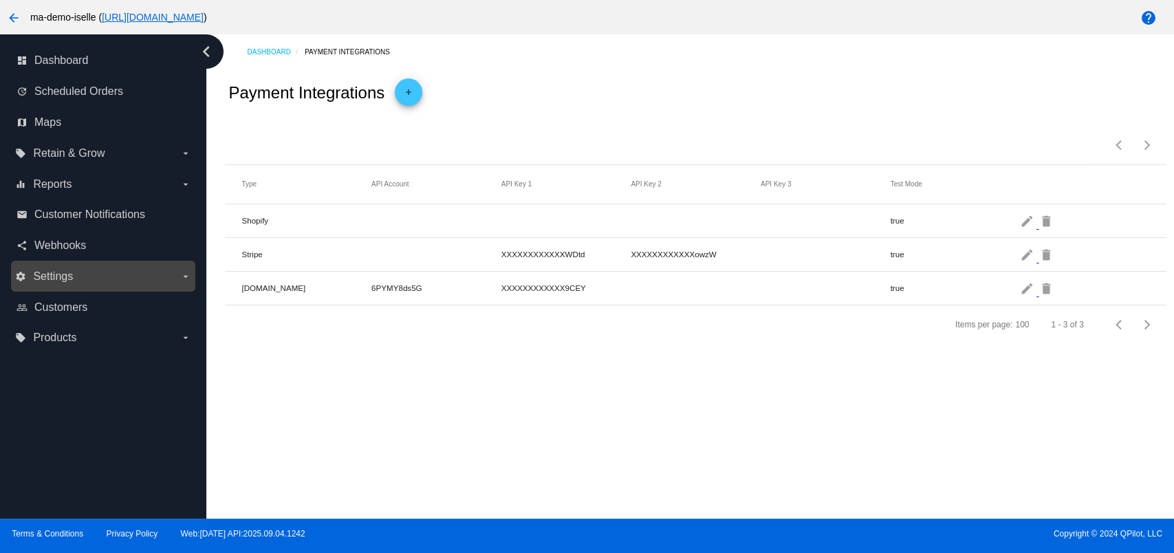
click at [185, 272] on icon "arrow_drop_down" at bounding box center [185, 276] width 11 height 11
click at [0, 0] on input "settings Settings arrow_drop_down" at bounding box center [0, 0] width 0 height 0
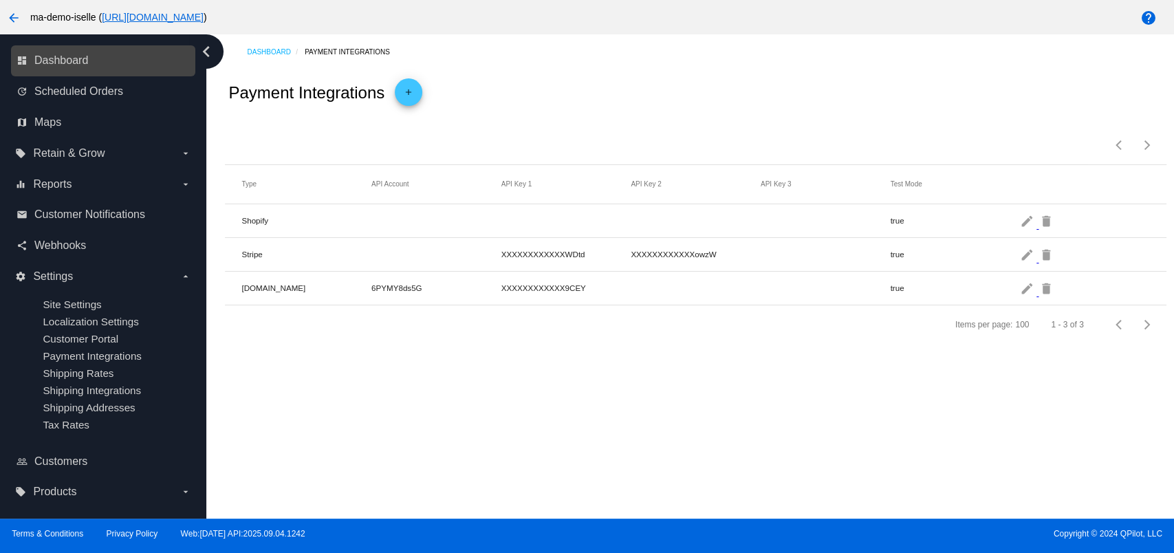
click at [119, 70] on link "dashboard Dashboard" at bounding box center [104, 61] width 175 height 22
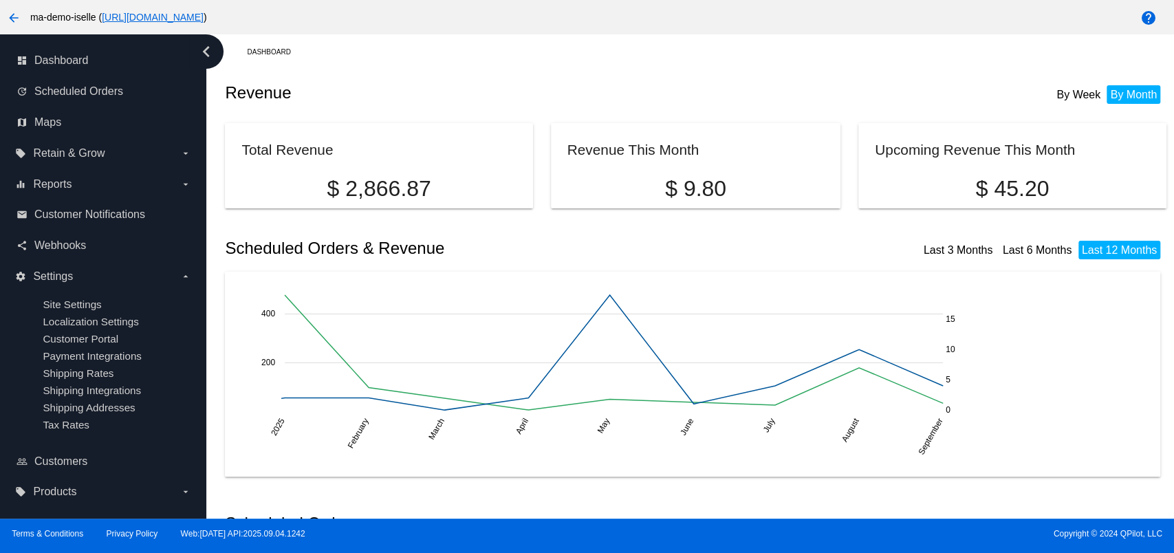
click at [215, 56] on icon "chevron_left" at bounding box center [206, 52] width 22 height 22
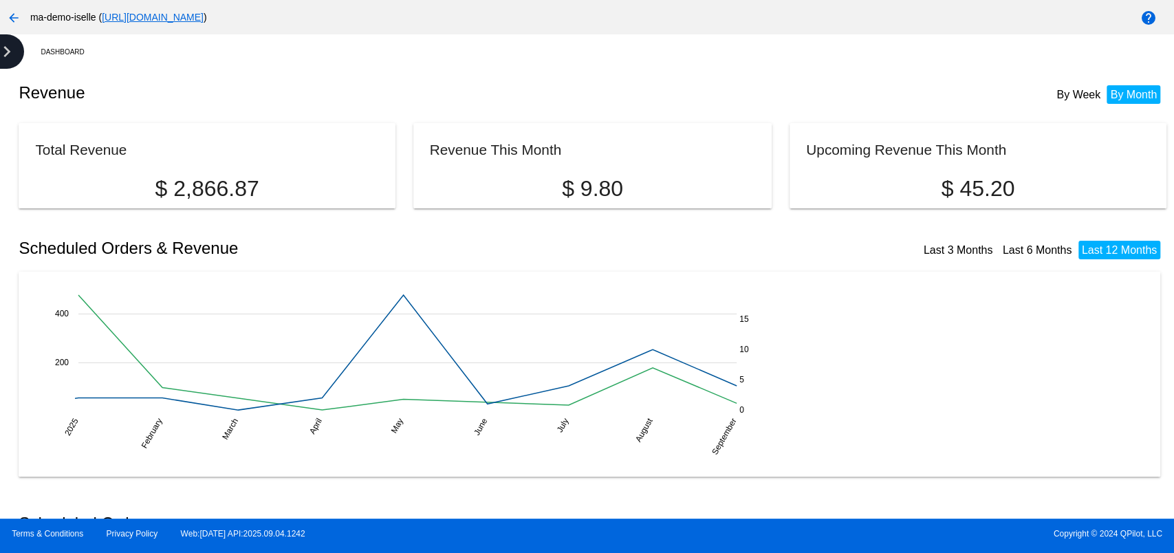
click at [3, 47] on icon "chevron_right" at bounding box center [7, 52] width 22 height 22
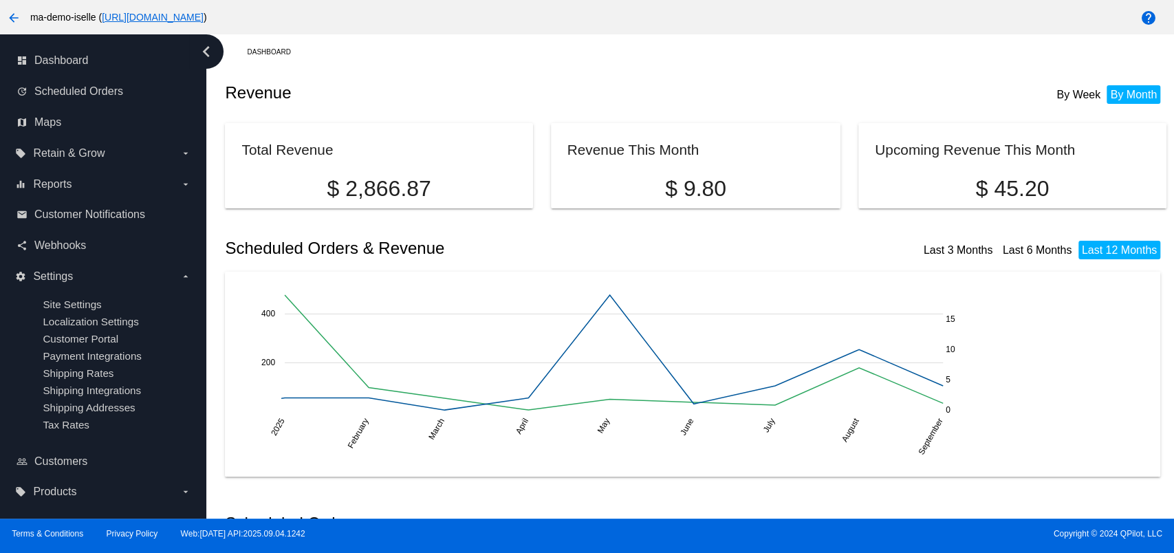
click at [208, 58] on icon "chevron_left" at bounding box center [206, 52] width 22 height 22
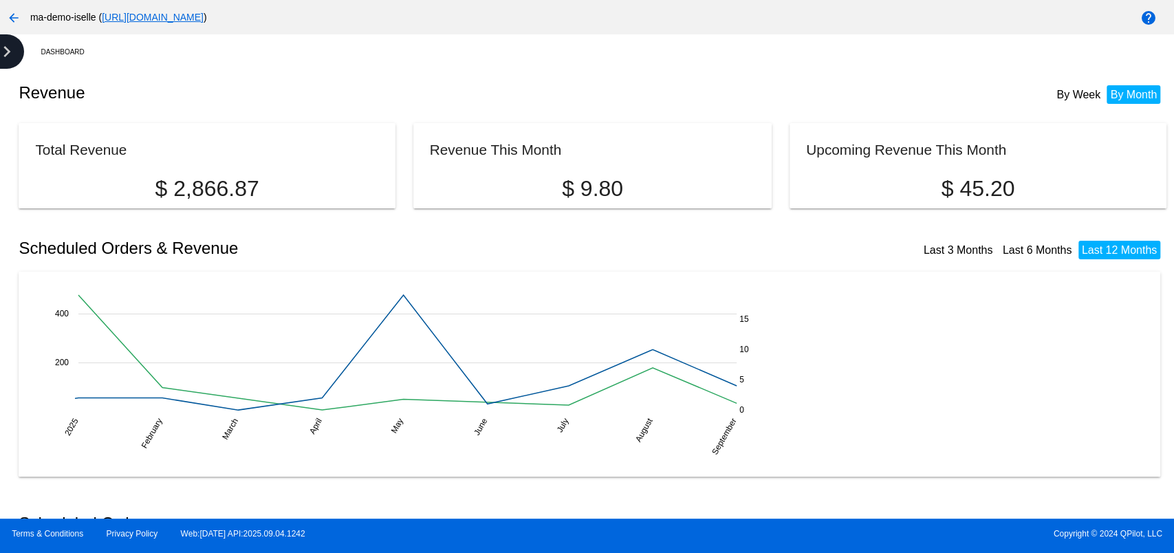
click at [14, 54] on icon "chevron_right" at bounding box center [7, 52] width 22 height 22
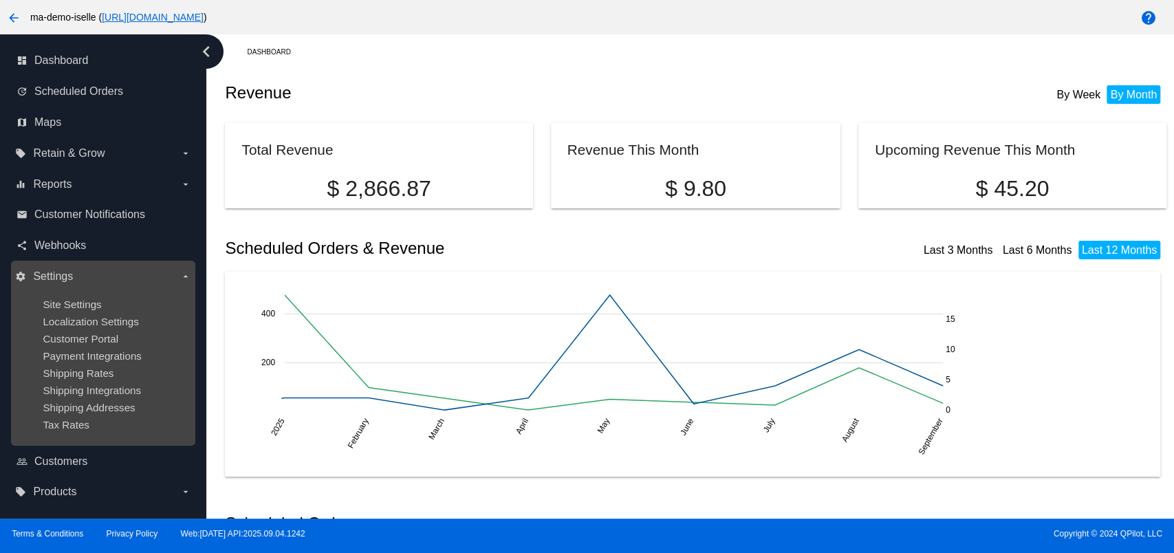
click at [138, 270] on label "settings Settings arrow_drop_down" at bounding box center [102, 277] width 175 height 22
click at [0, 0] on input "settings Settings arrow_drop_down" at bounding box center [0, 0] width 0 height 0
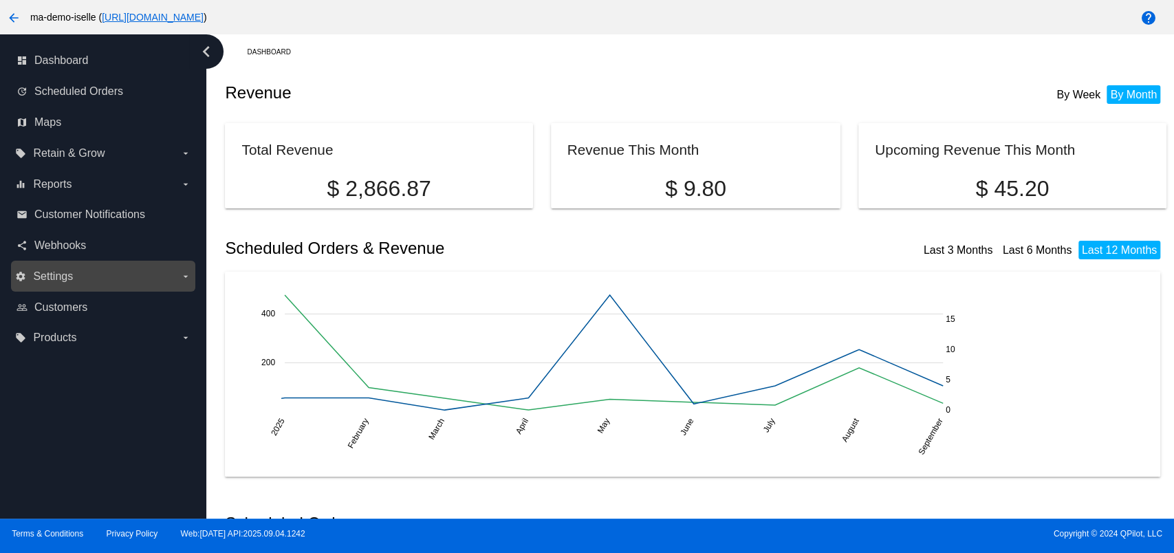
click at [138, 270] on label "settings Settings arrow_drop_down" at bounding box center [102, 277] width 175 height 22
click at [0, 0] on input "settings Settings arrow_drop_down" at bounding box center [0, 0] width 0 height 0
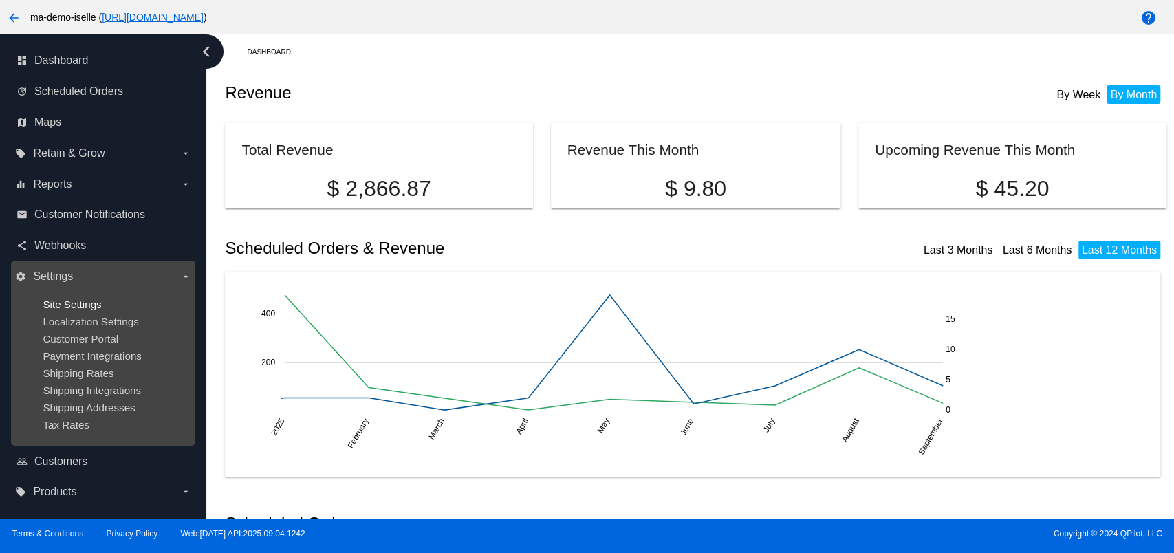
click at [69, 299] on span "Site Settings" at bounding box center [72, 305] width 58 height 12
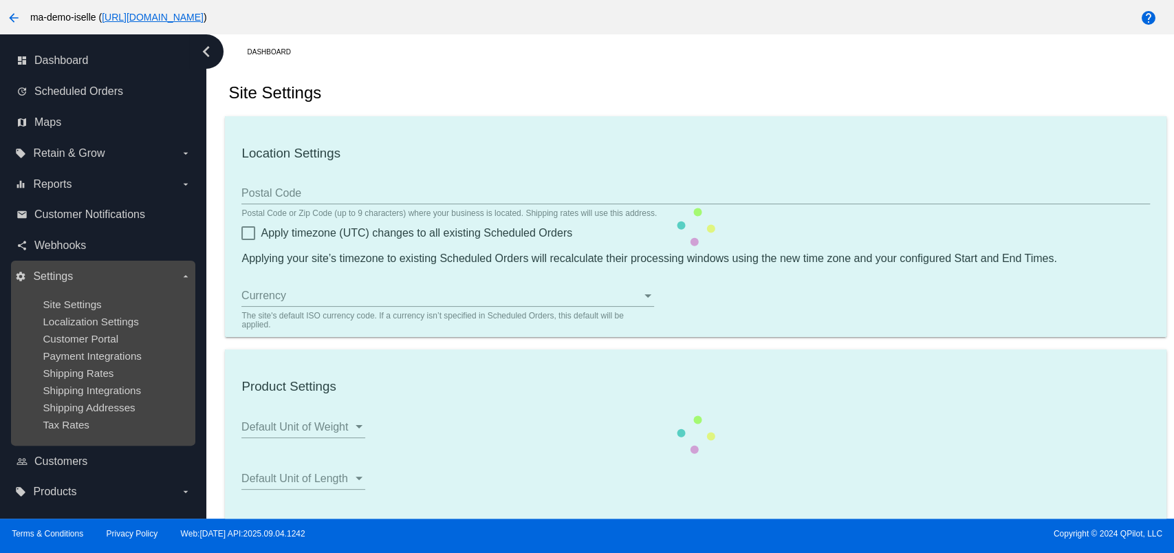
checkbox input "true"
type input "20:00"
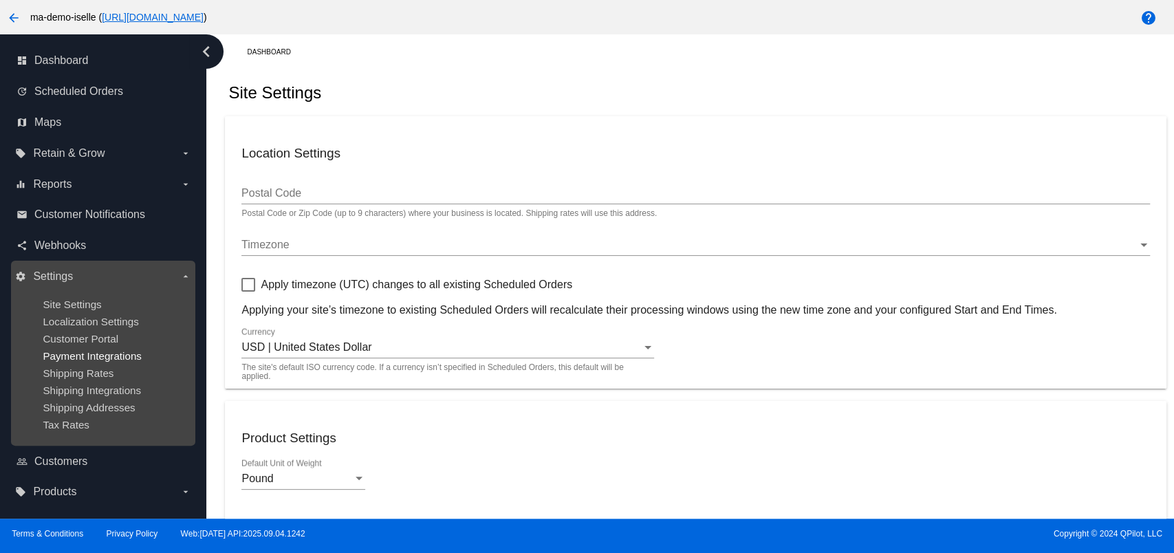
click at [100, 354] on span "Payment Integrations" at bounding box center [92, 356] width 99 height 12
